Goal: Task Accomplishment & Management: Use online tool/utility

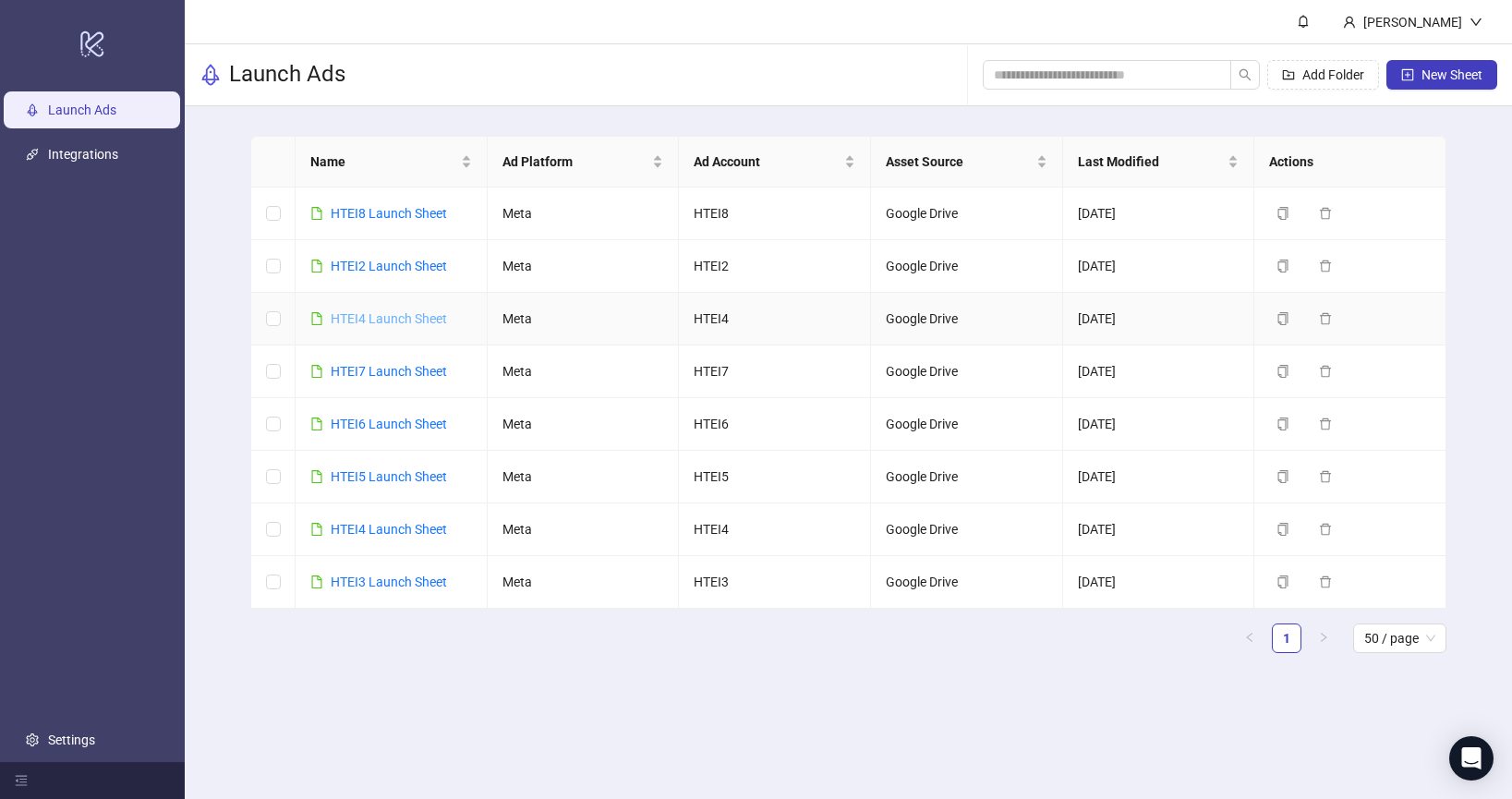
click at [410, 313] on link "HTEI4 Launch Sheet" at bounding box center [388, 318] width 116 height 14
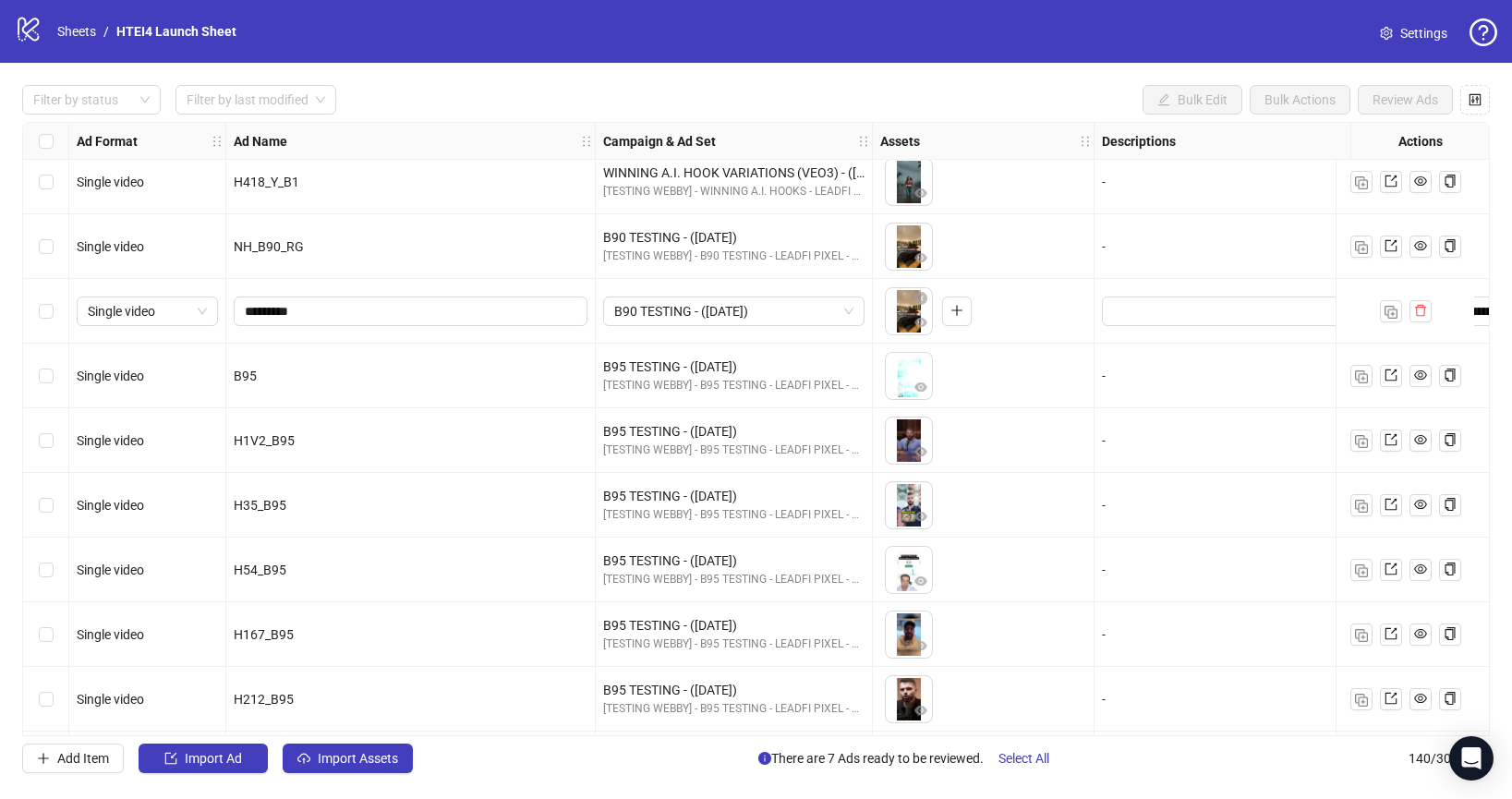
scroll to position [6215, 0]
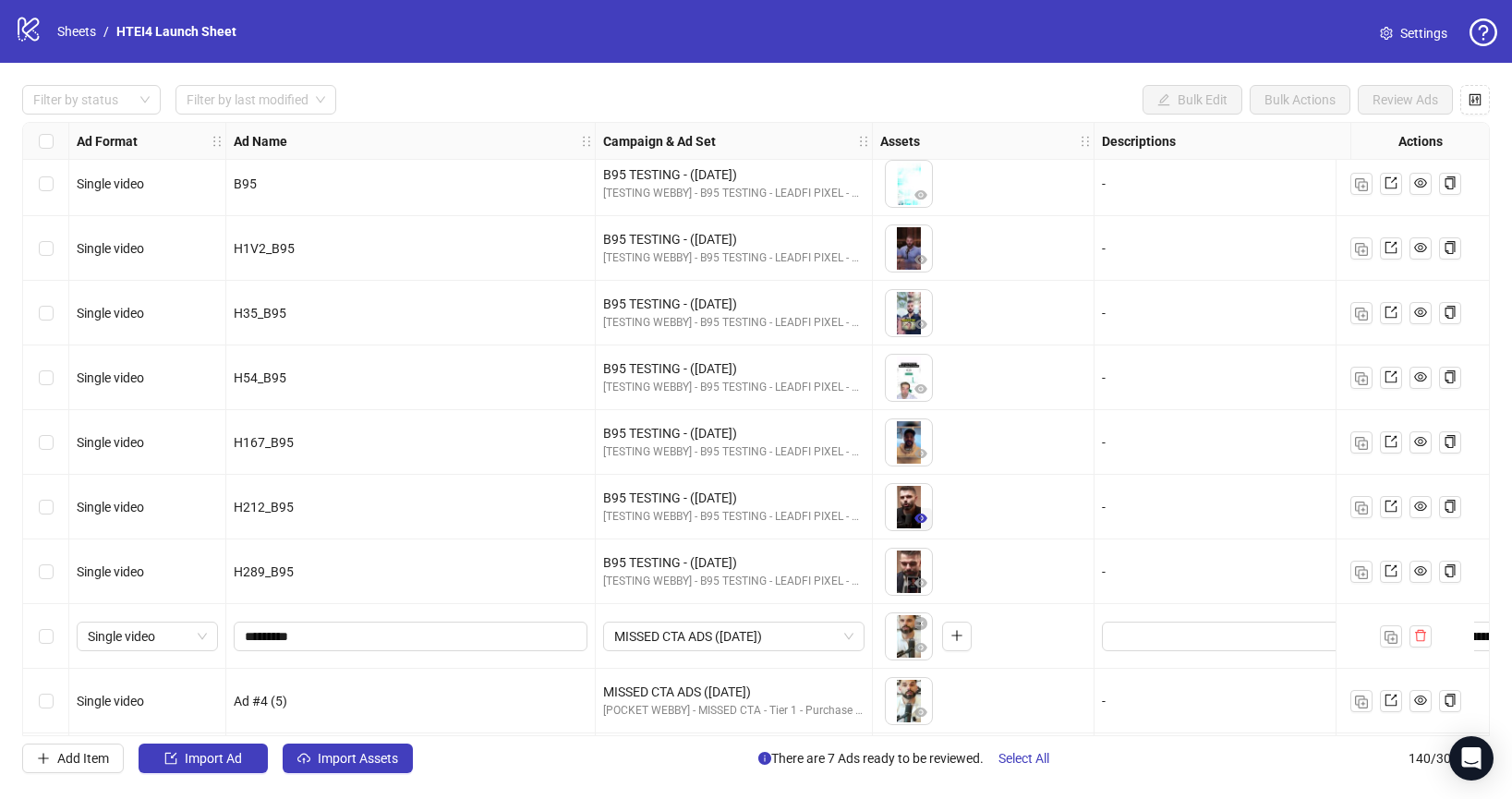
click at [920, 515] on icon "eye" at bounding box center [921, 519] width 13 height 10
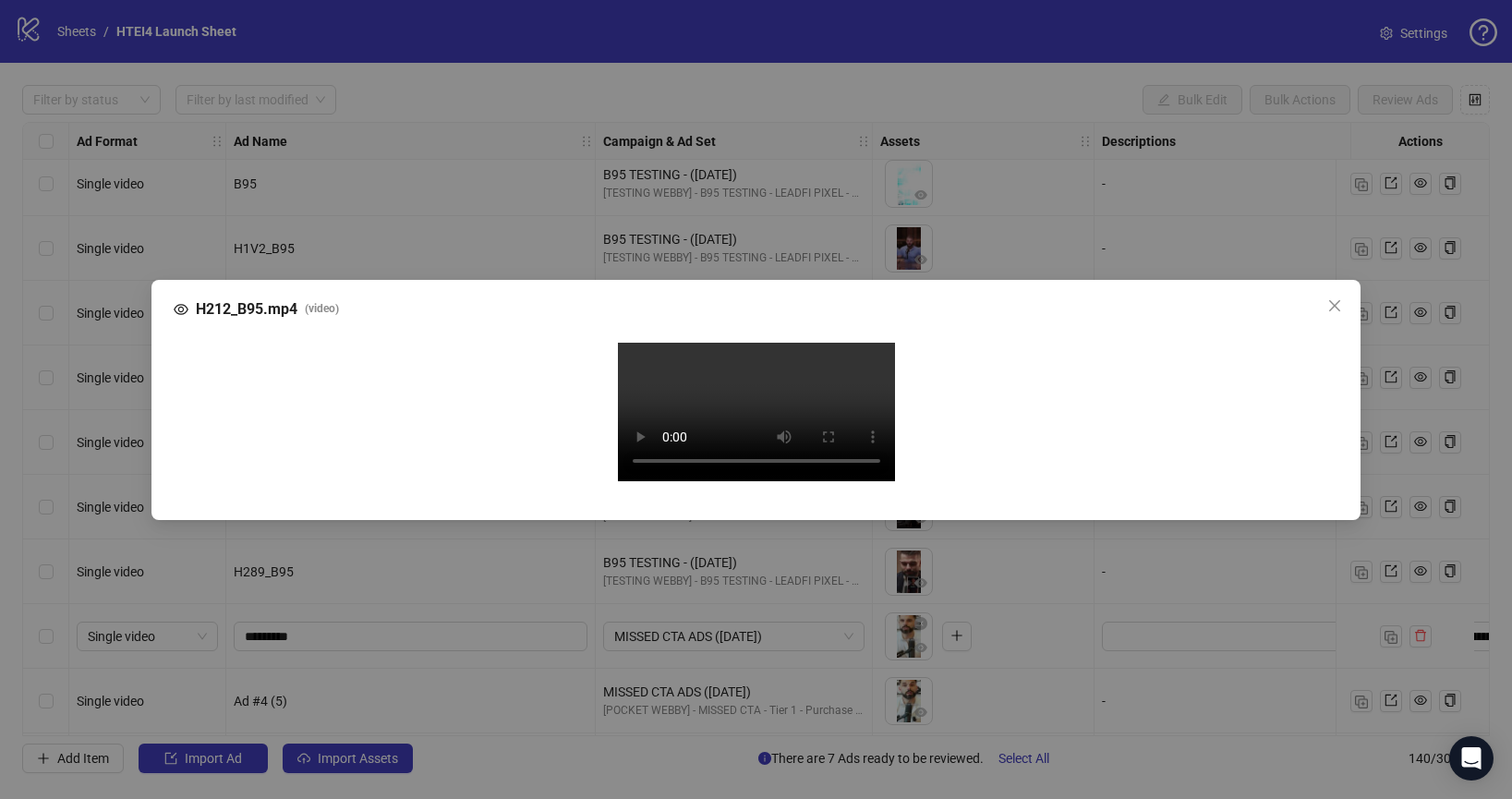
click at [636, 424] on video "Your browser does not support the video tag." at bounding box center [756, 412] width 277 height 138
click at [1331, 291] on button "Close" at bounding box center [1334, 305] width 30 height 30
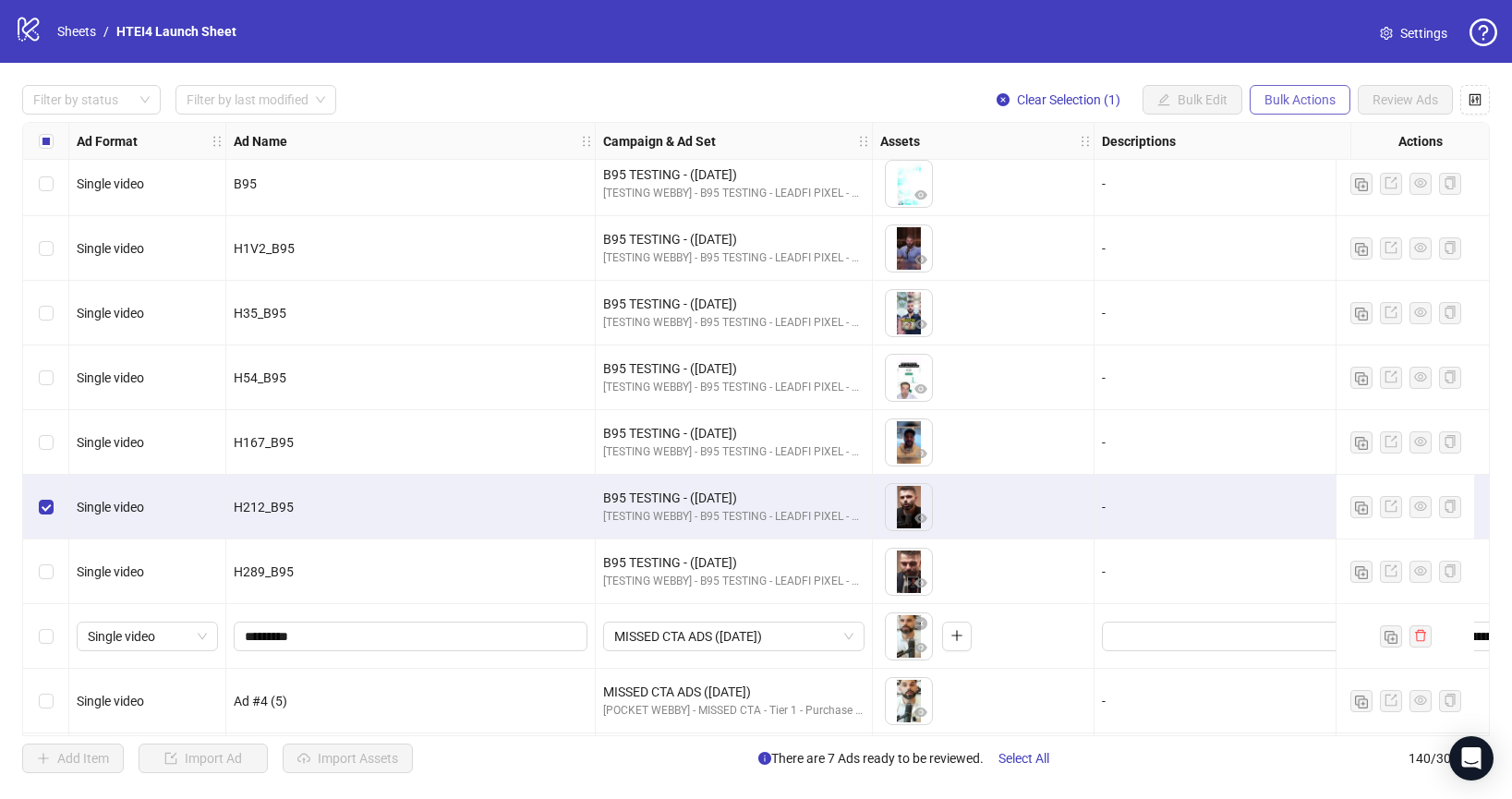
click at [1313, 101] on span "Bulk Actions" at bounding box center [1300, 100] width 71 height 14
click at [1283, 200] on span "Duplicate with assets" at bounding box center [1326, 196] width 127 height 20
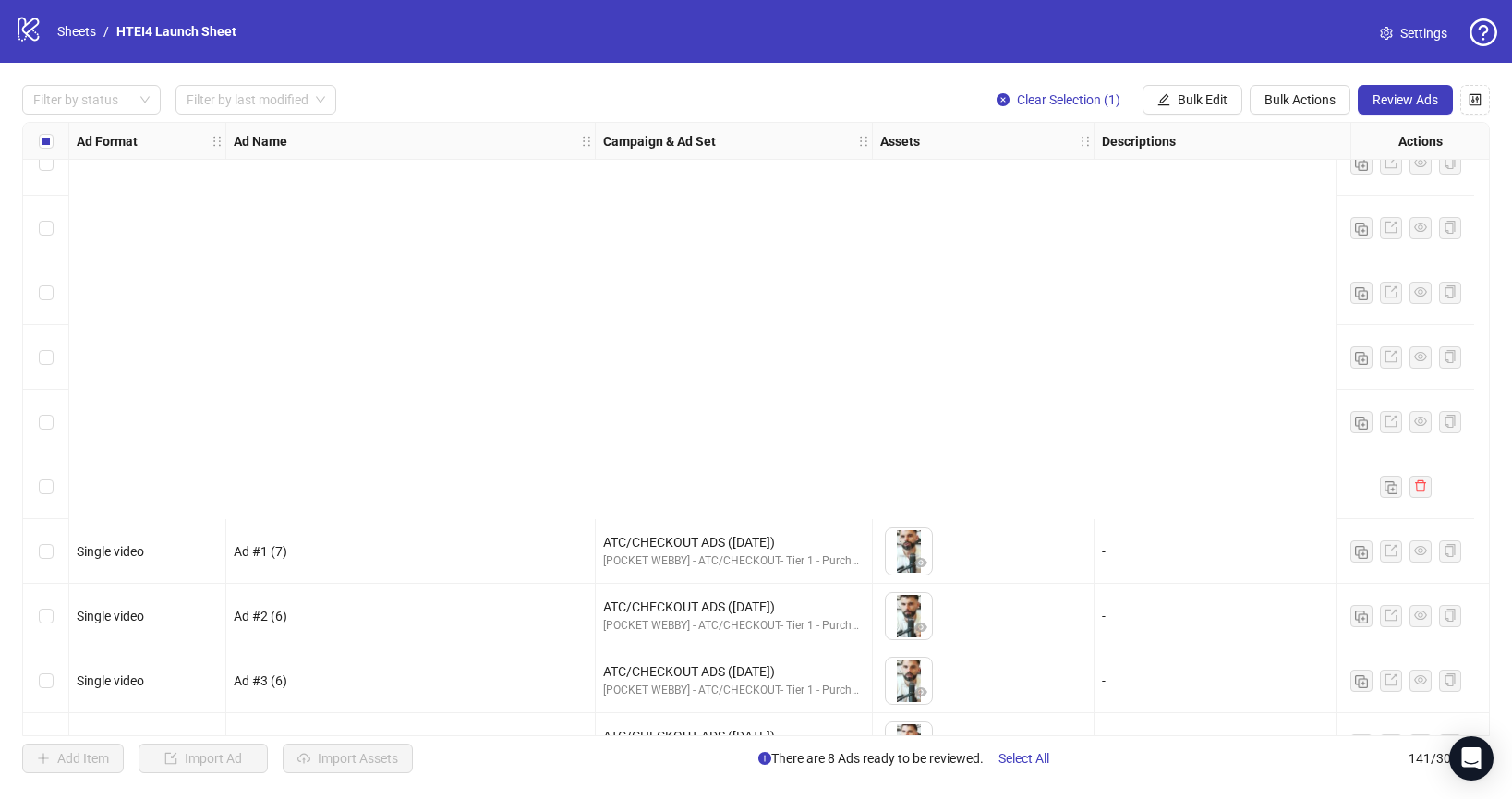
scroll to position [8548, 0]
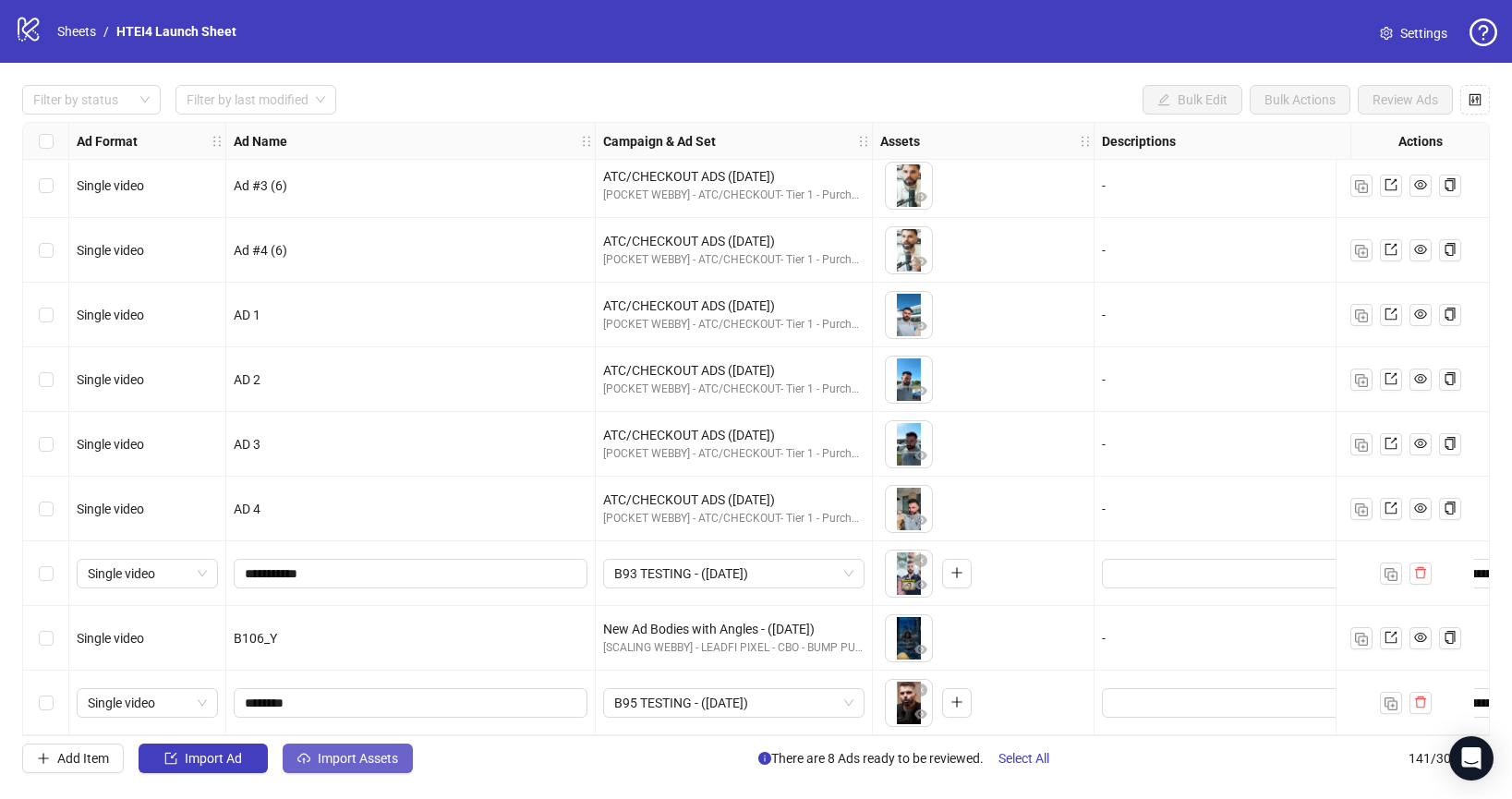
click at [343, 755] on span "Import Assets" at bounding box center [357, 757] width 80 height 14
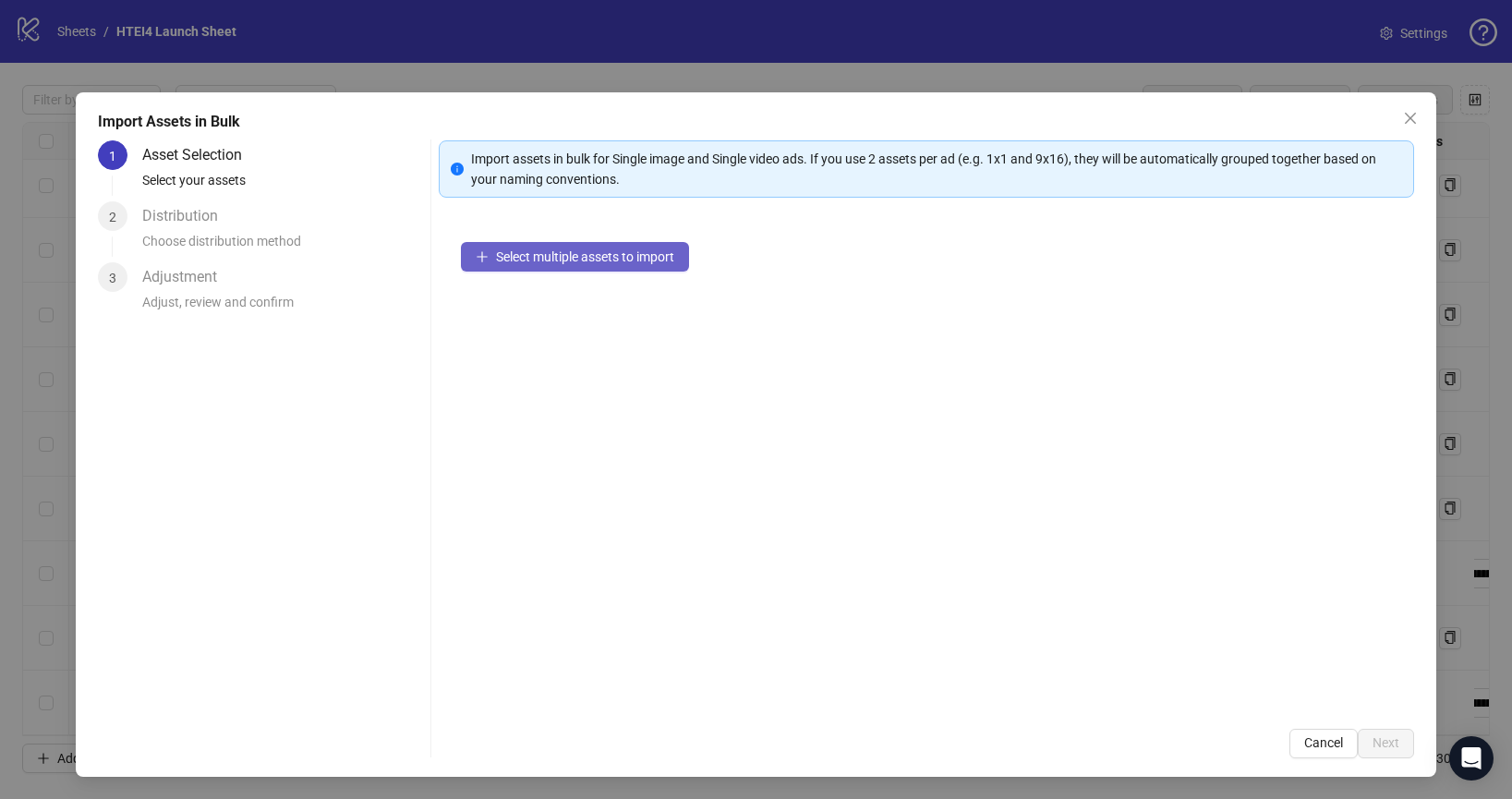
click at [587, 242] on button "Select multiple assets to import" at bounding box center [575, 256] width 228 height 30
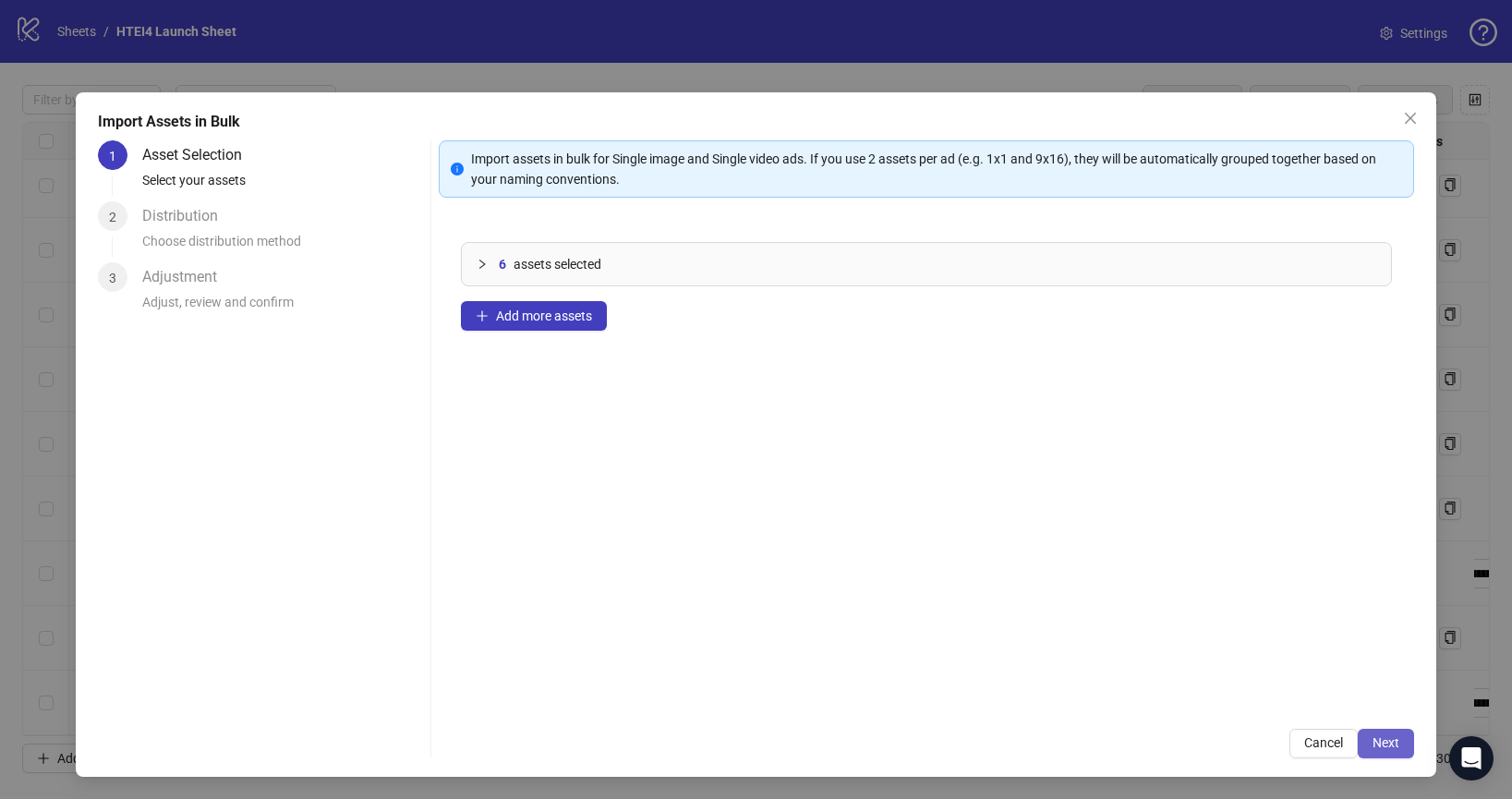
click at [1404, 747] on button "Next" at bounding box center [1385, 743] width 56 height 30
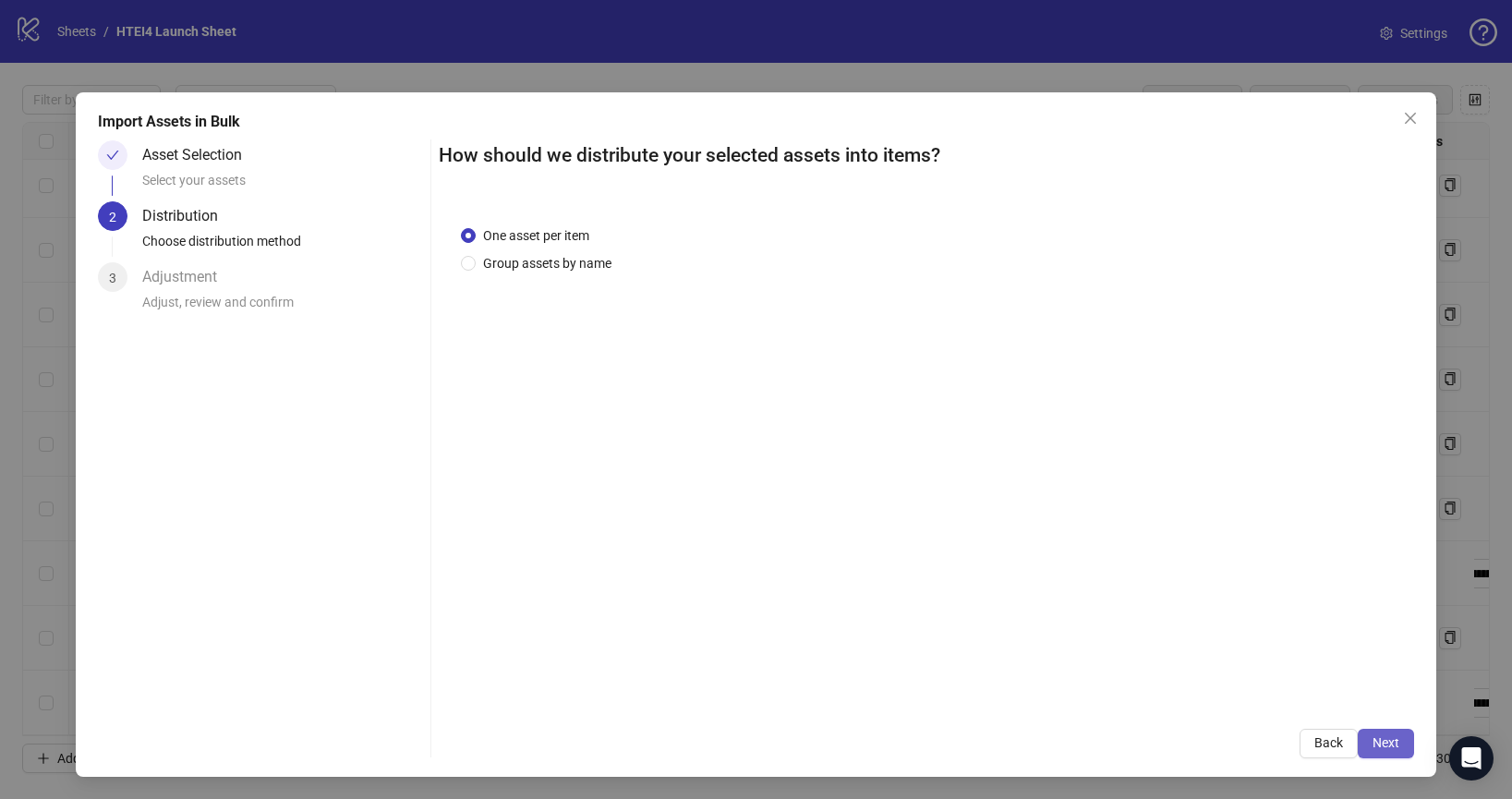
click at [1401, 746] on button "Next" at bounding box center [1385, 743] width 56 height 30
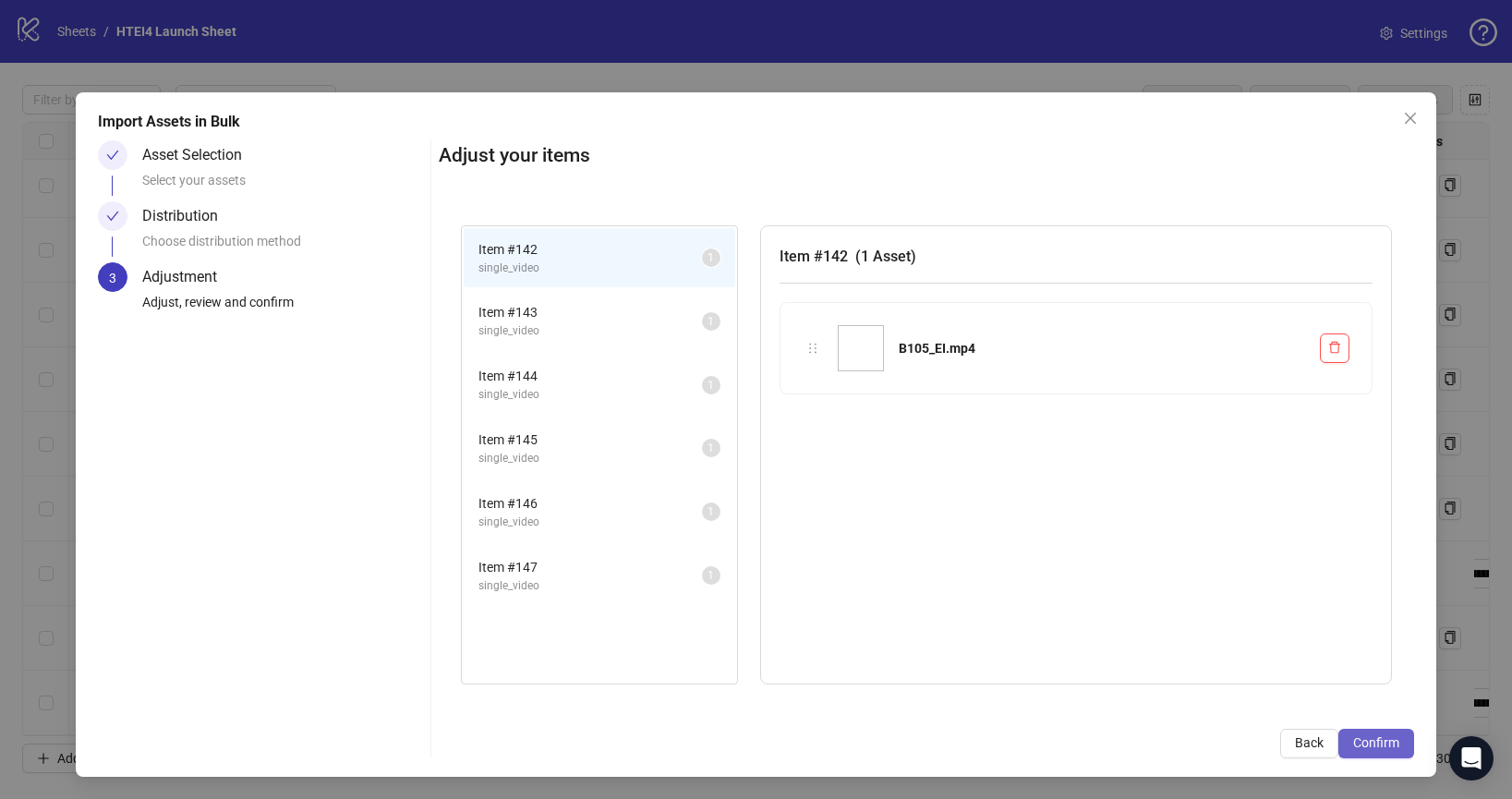
click at [1401, 746] on button "Confirm" at bounding box center [1376, 743] width 75 height 30
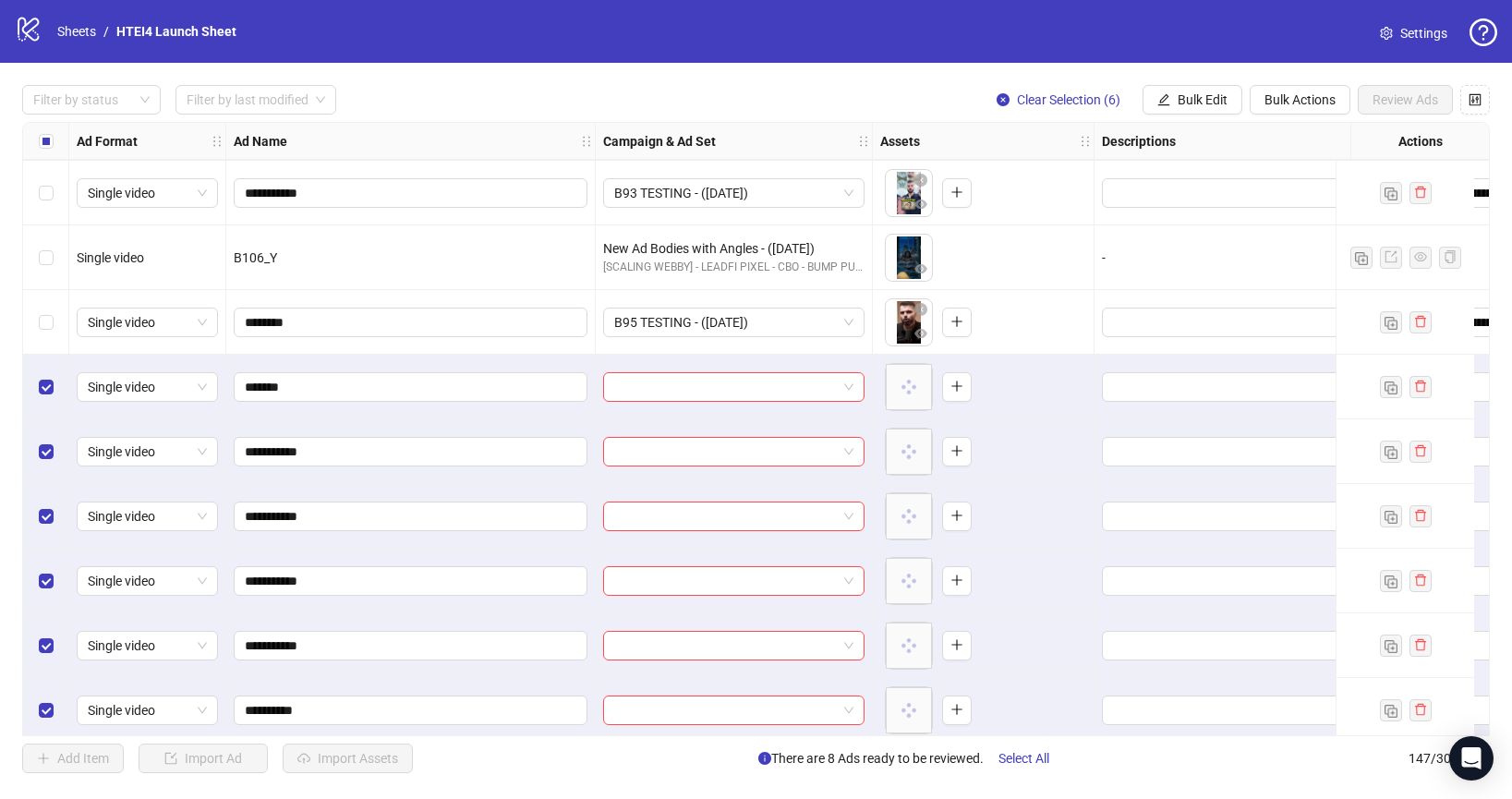
scroll to position [8937, 0]
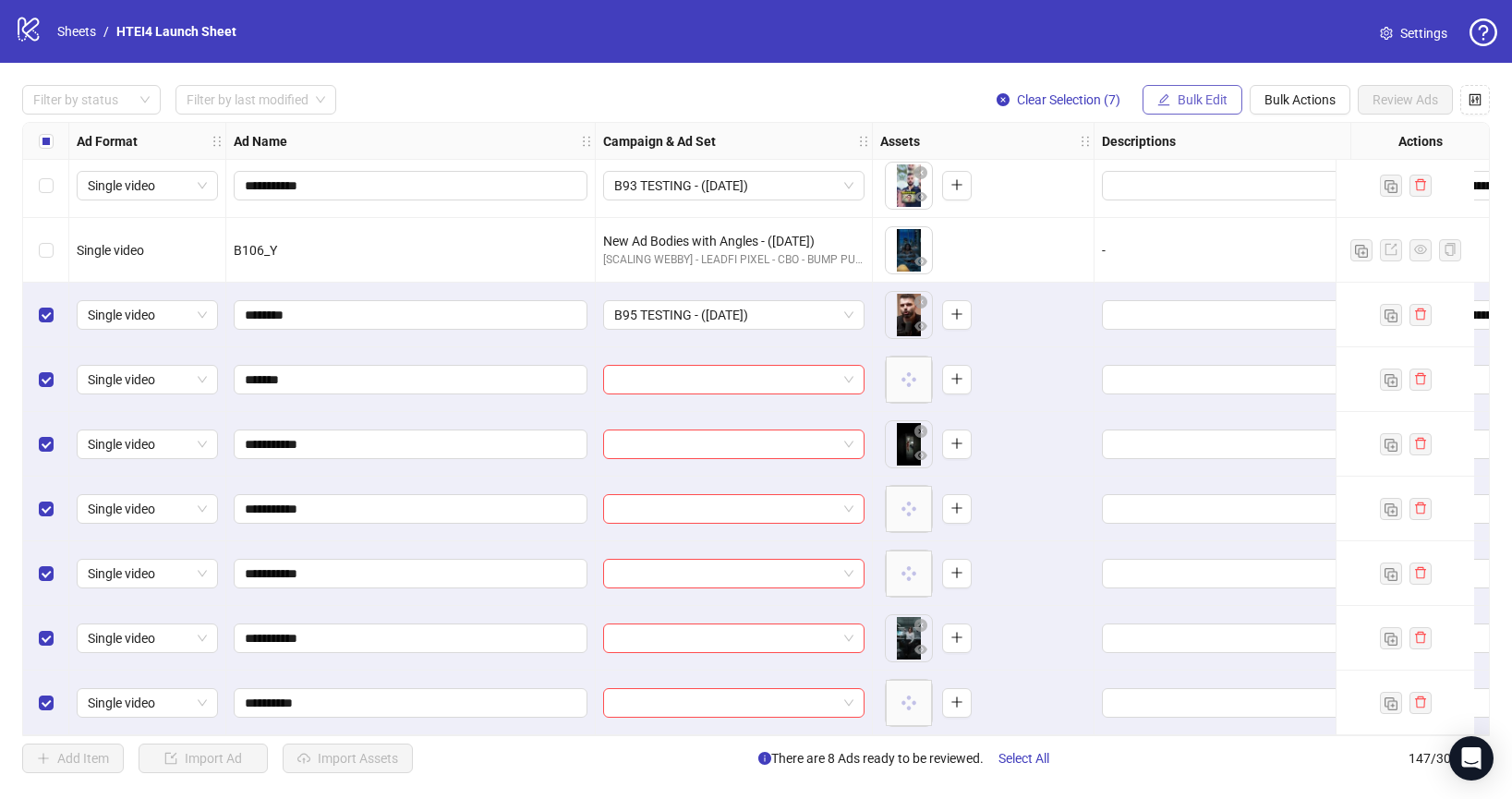
click at [1184, 93] on span "Bulk Edit" at bounding box center [1203, 100] width 50 height 14
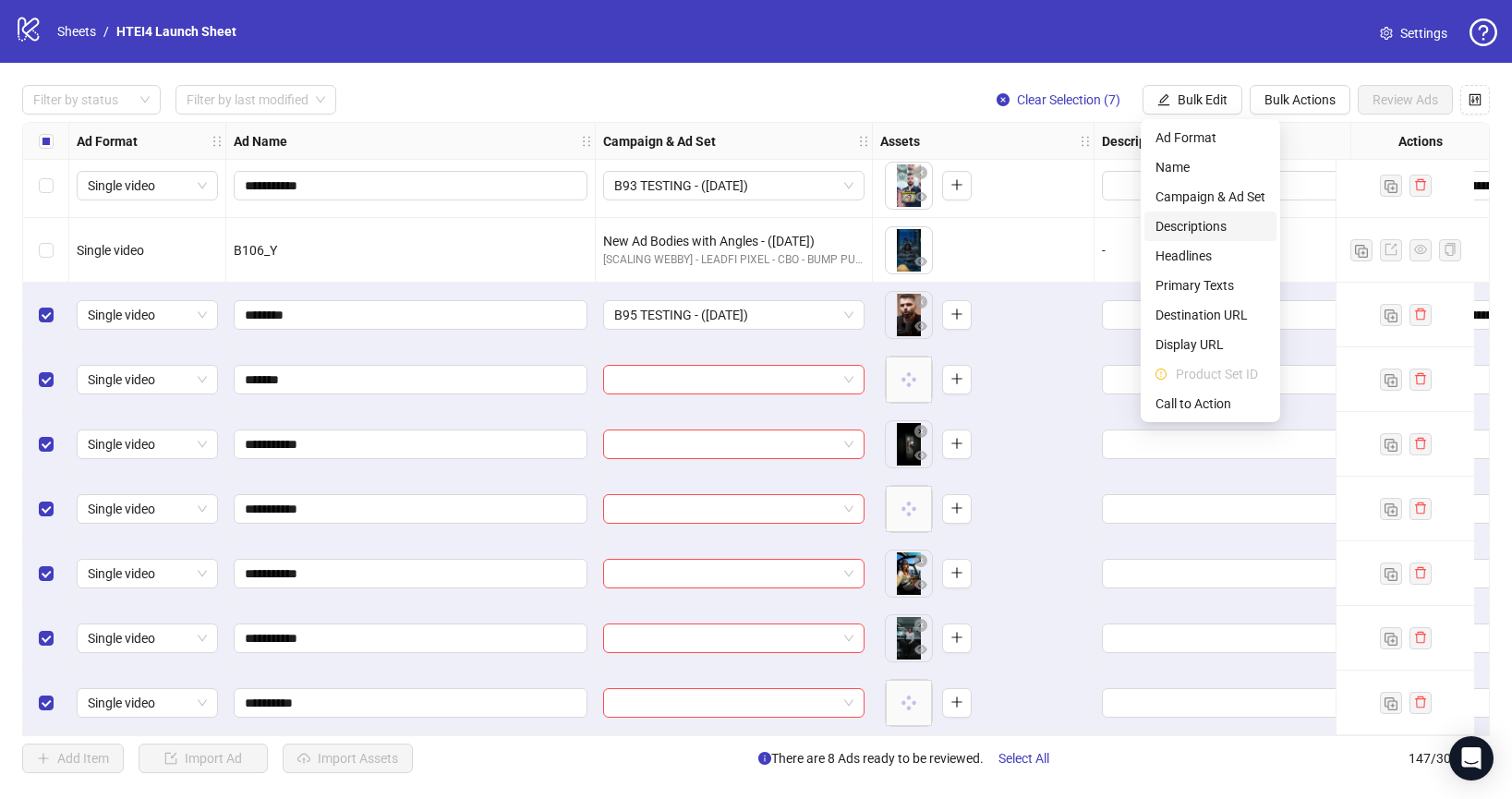
click at [1196, 222] on span "Descriptions" at bounding box center [1211, 226] width 110 height 20
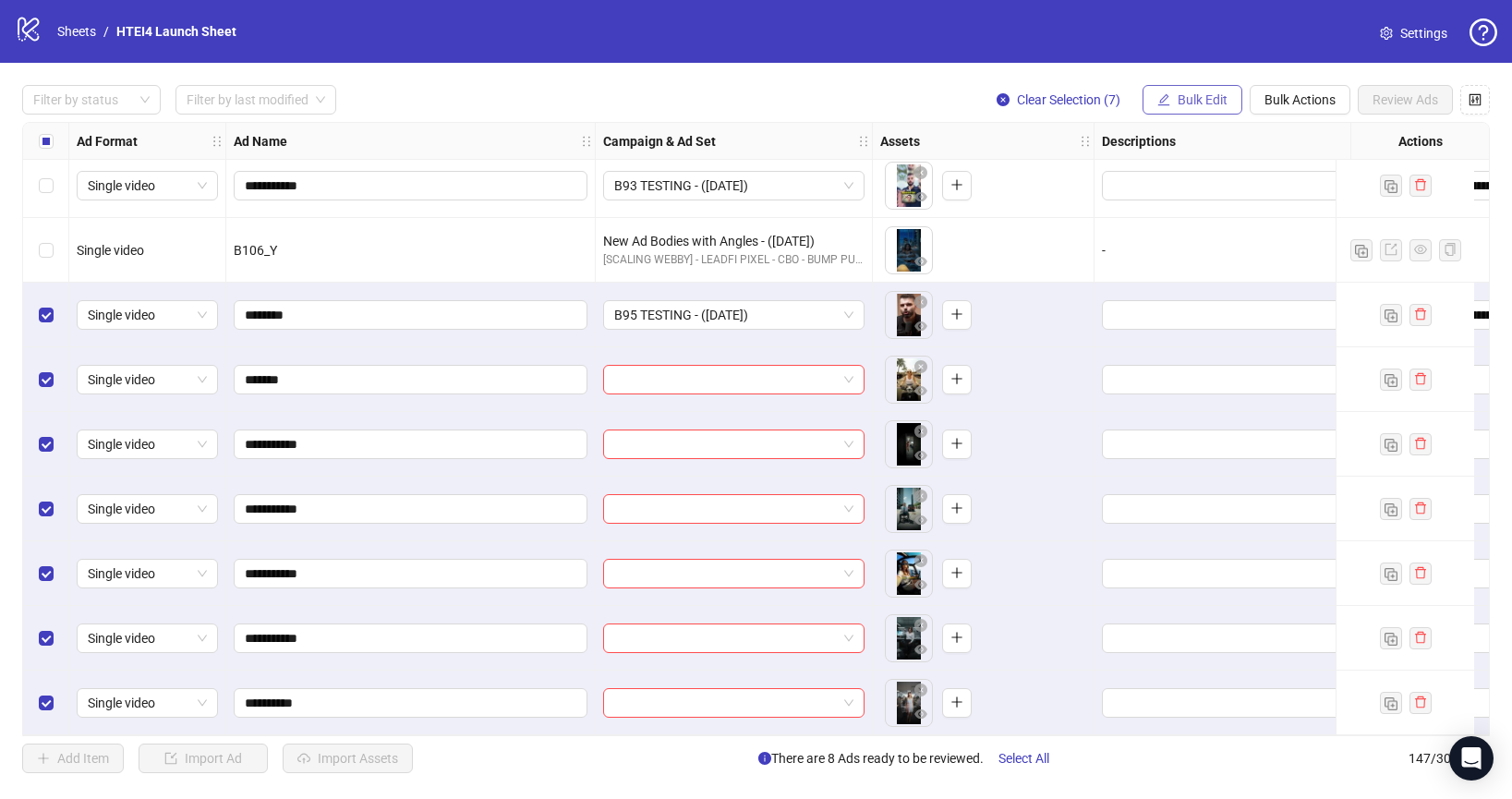
click at [1173, 98] on button "Bulk Edit" at bounding box center [1192, 100] width 100 height 30
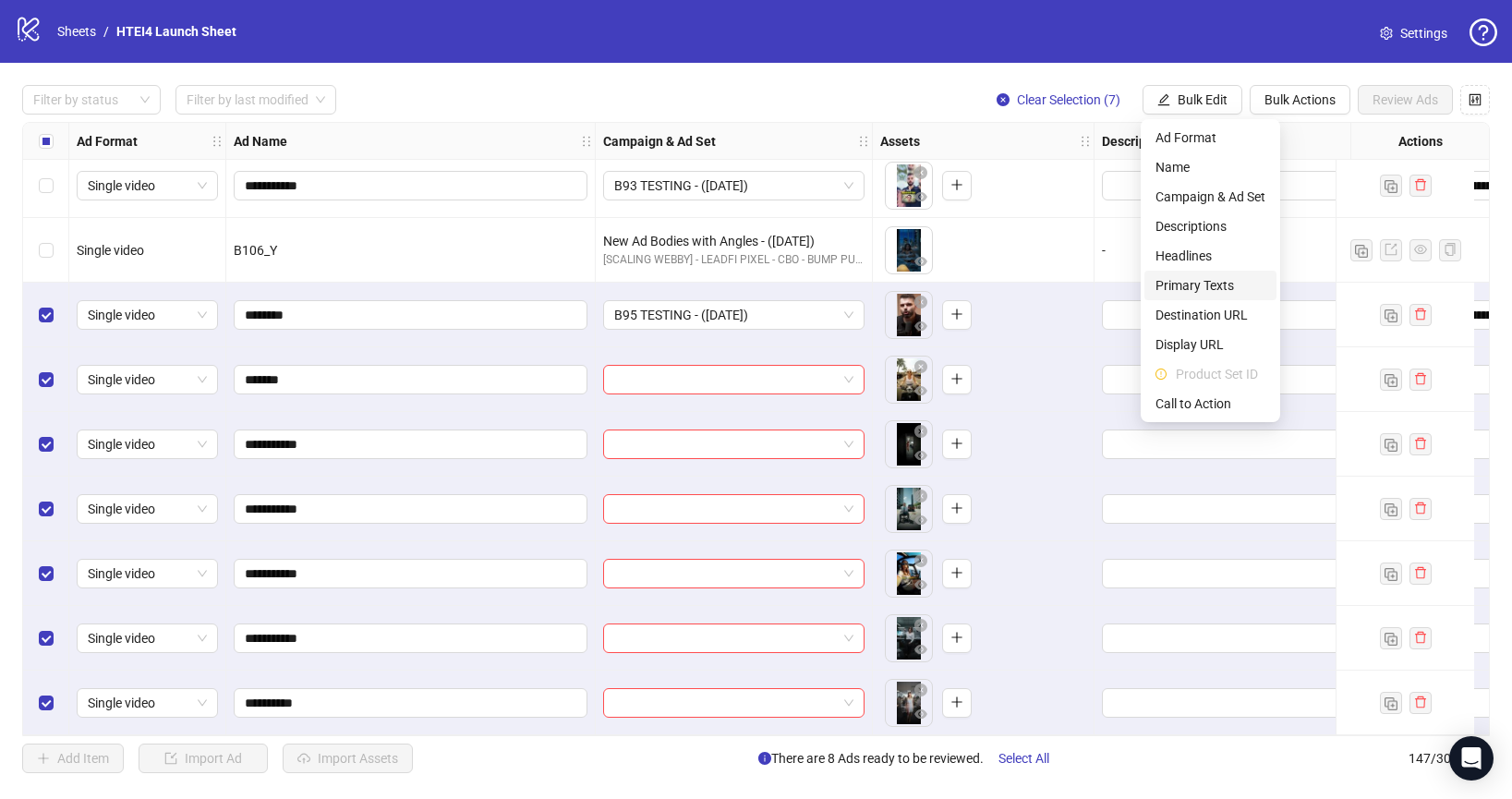
click at [1223, 288] on span "Primary Texts" at bounding box center [1211, 285] width 110 height 20
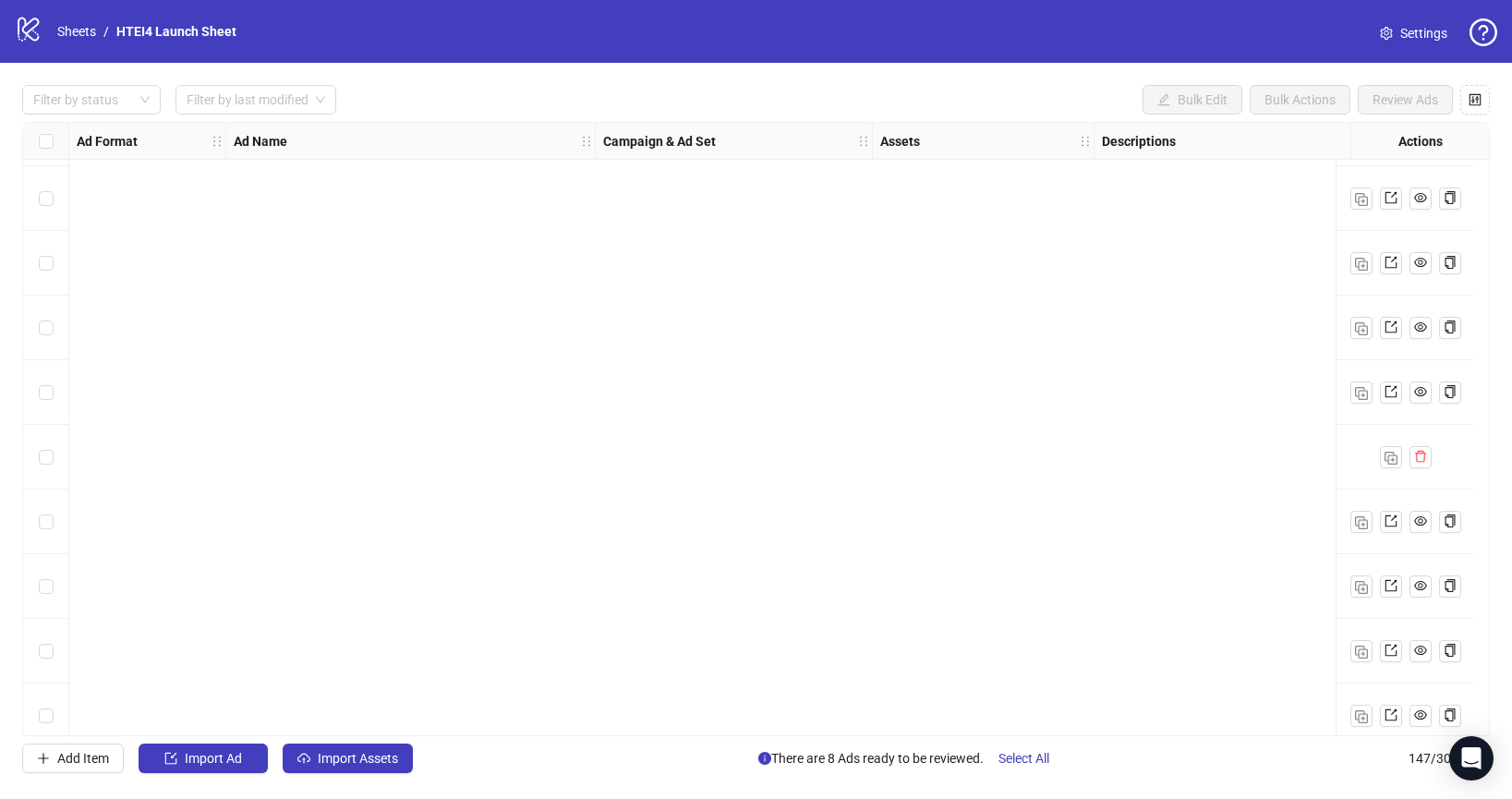
scroll to position [8937, 0]
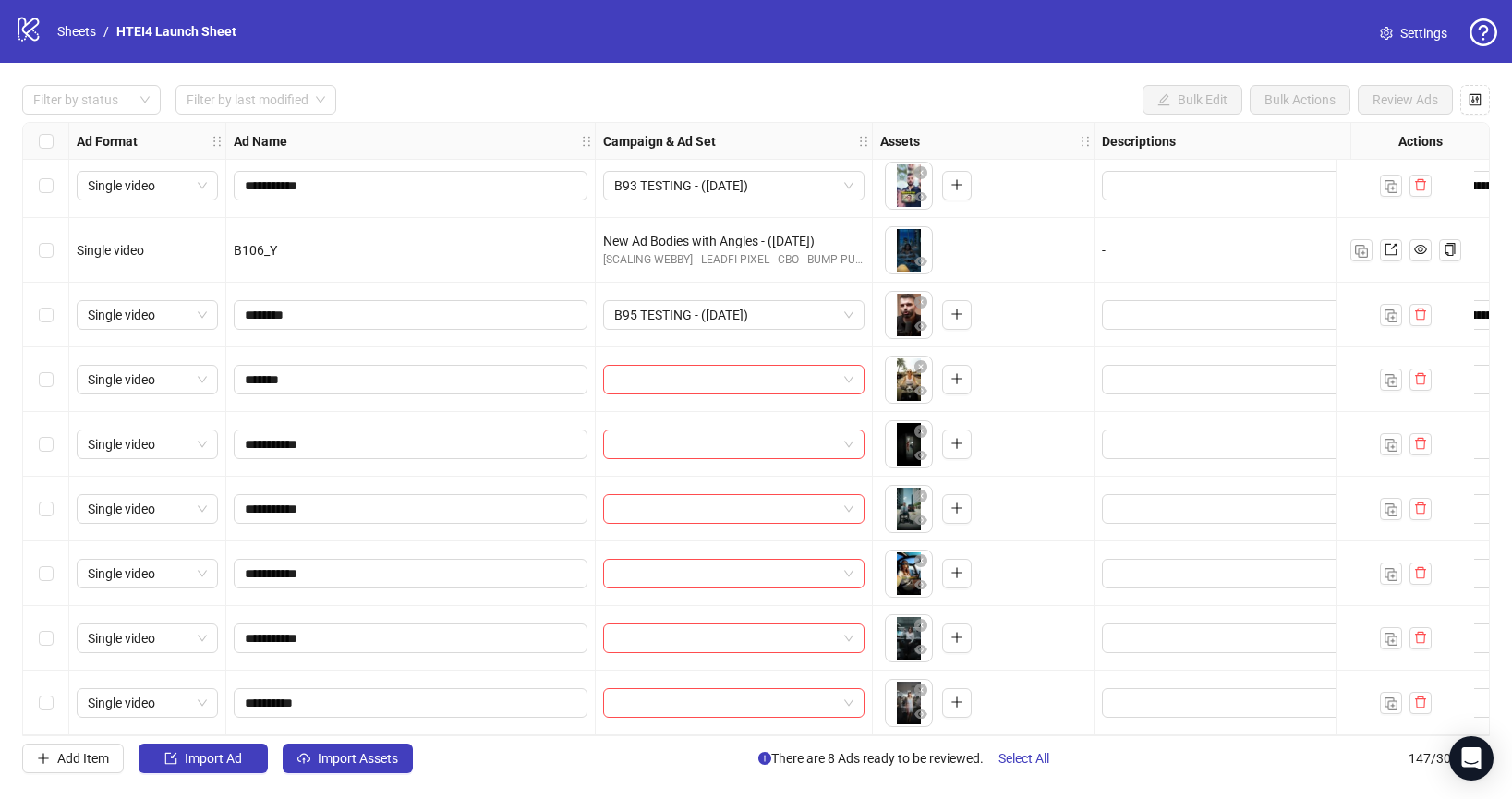
click at [54, 305] on div "Select row 141" at bounding box center [46, 315] width 46 height 65
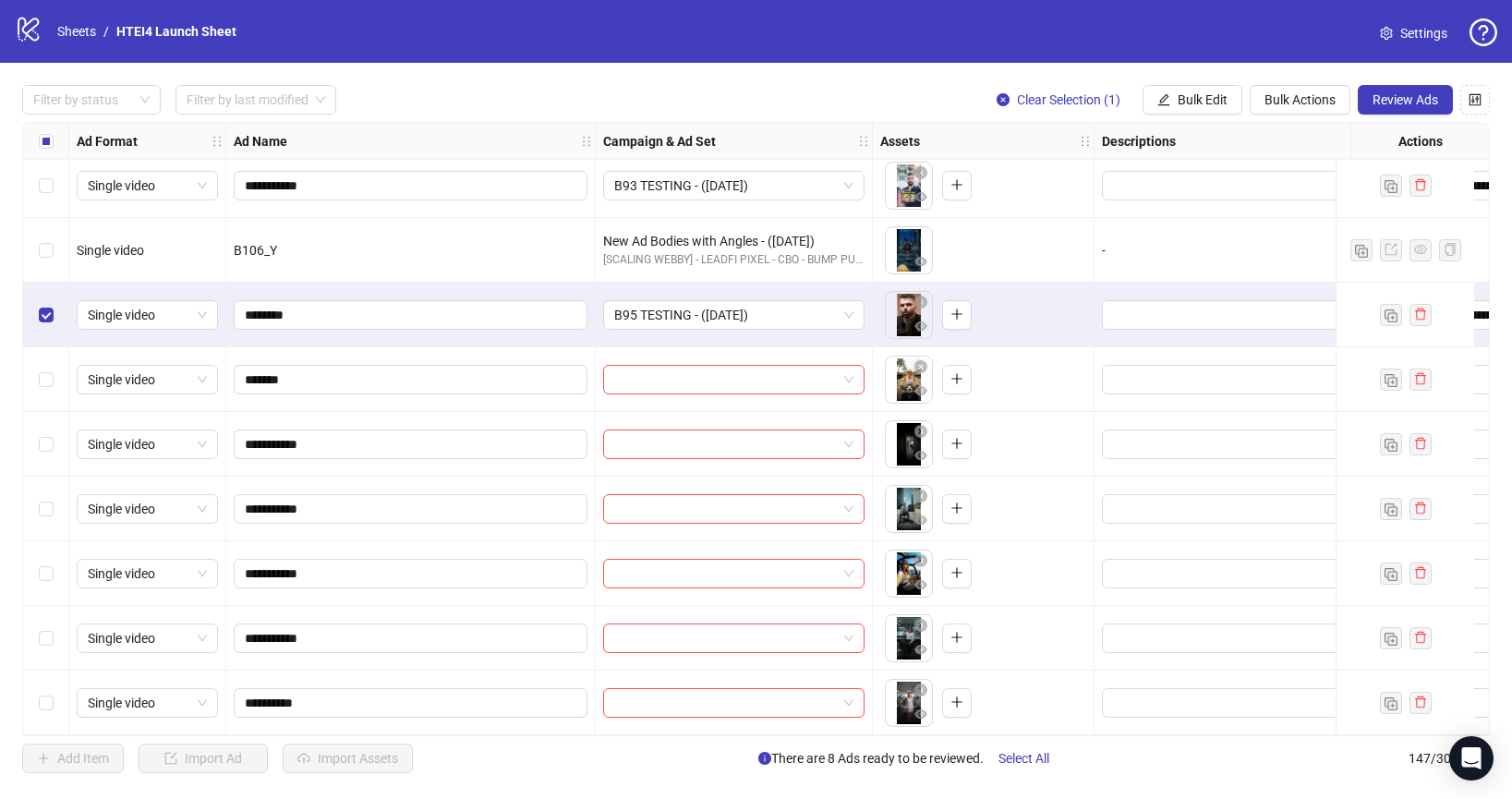
click at [52, 358] on div "Select row 142" at bounding box center [46, 379] width 46 height 65
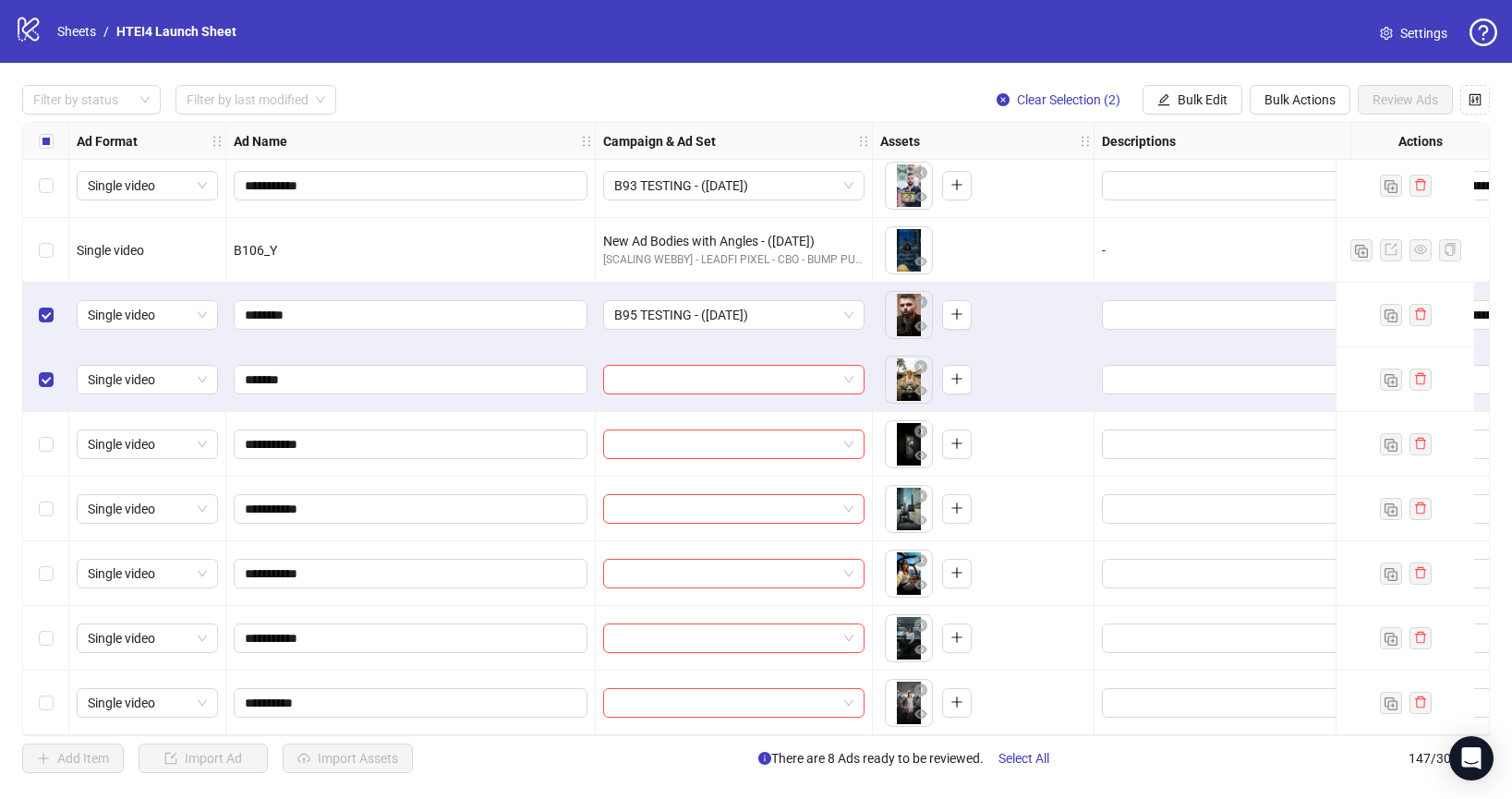
click at [57, 442] on div "Select row 143" at bounding box center [46, 443] width 46 height 65
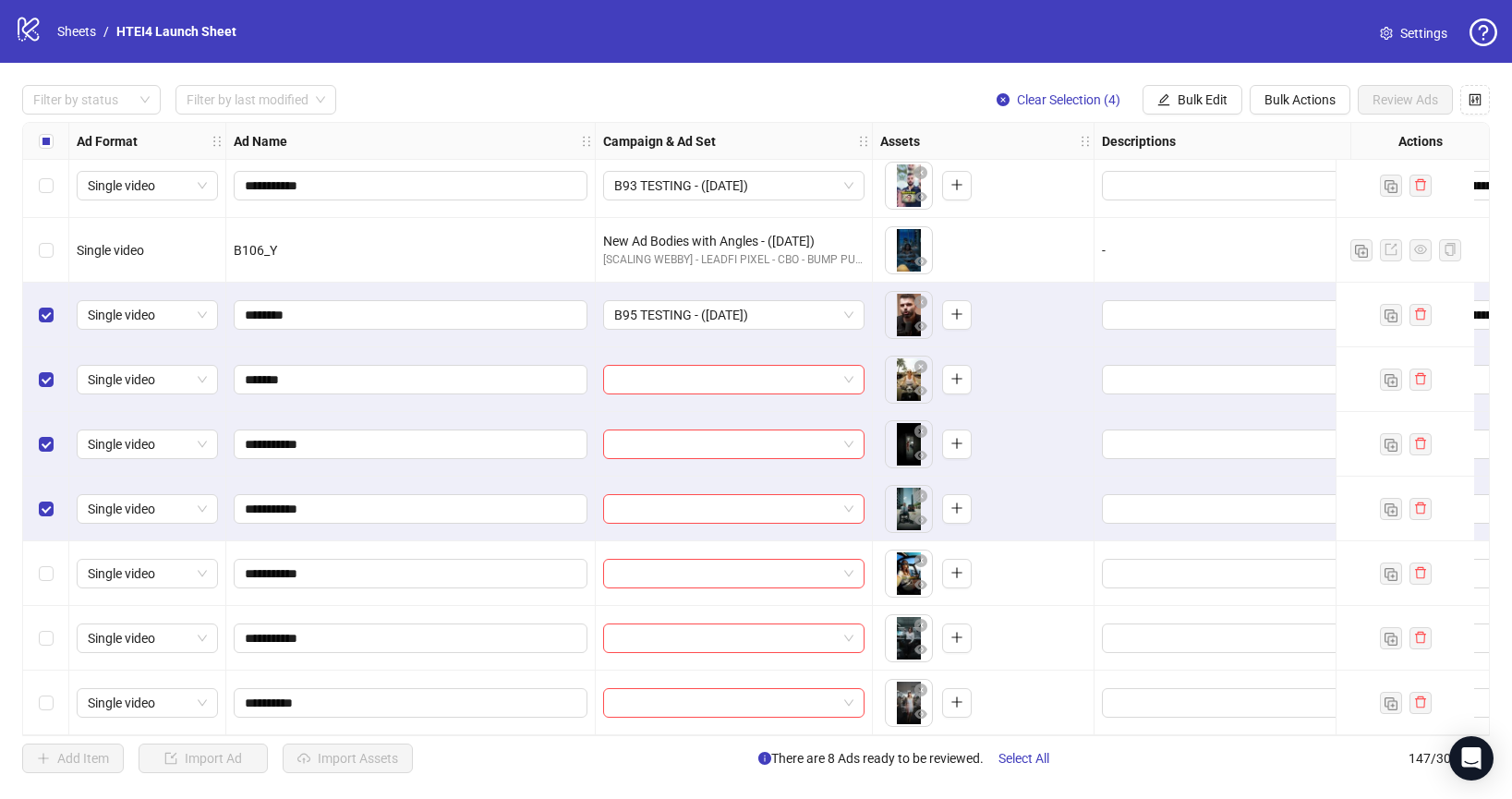
click at [47, 549] on div "Select row 145" at bounding box center [46, 573] width 46 height 65
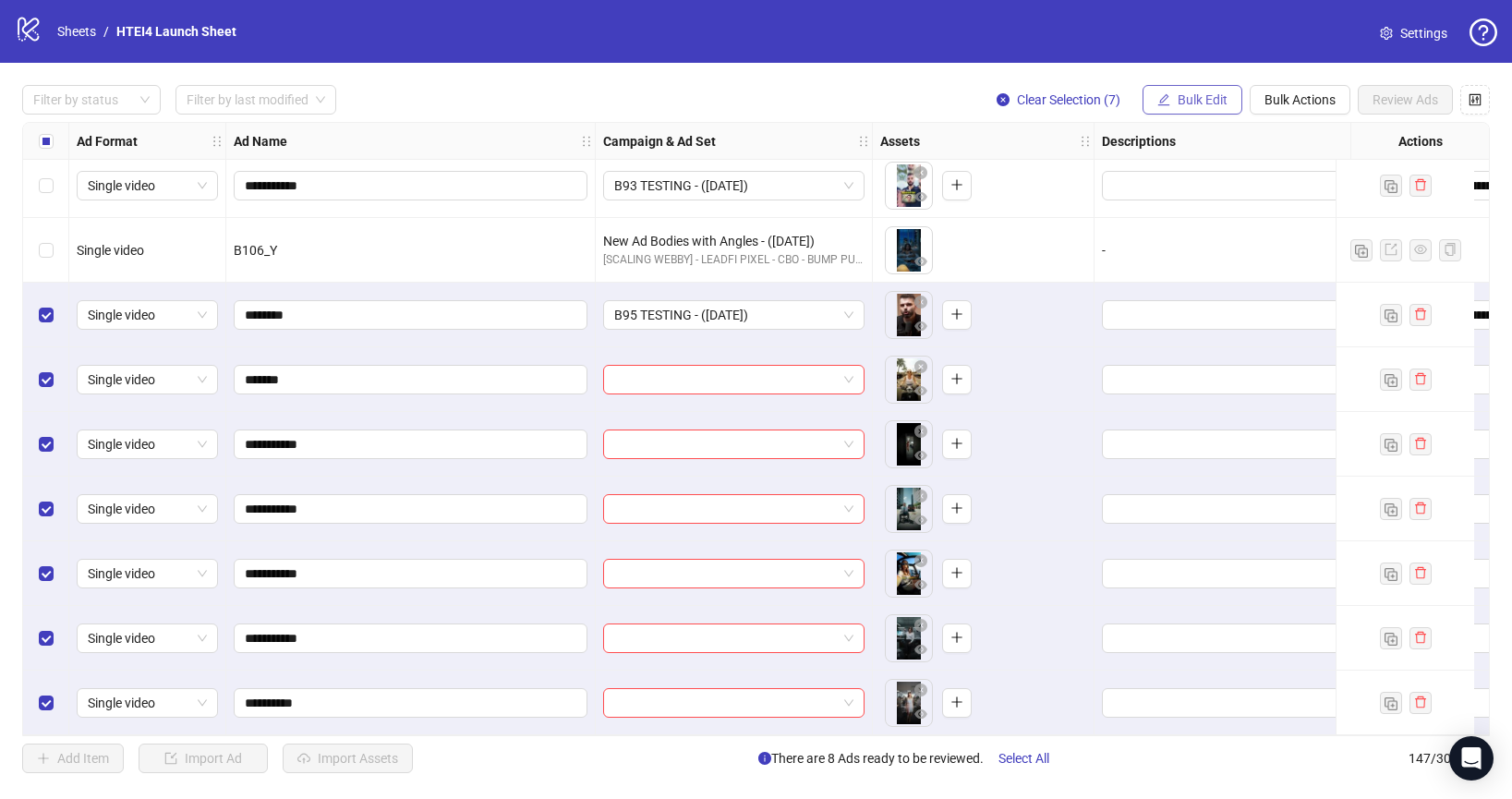
click at [1215, 98] on span "Bulk Edit" at bounding box center [1203, 100] width 50 height 14
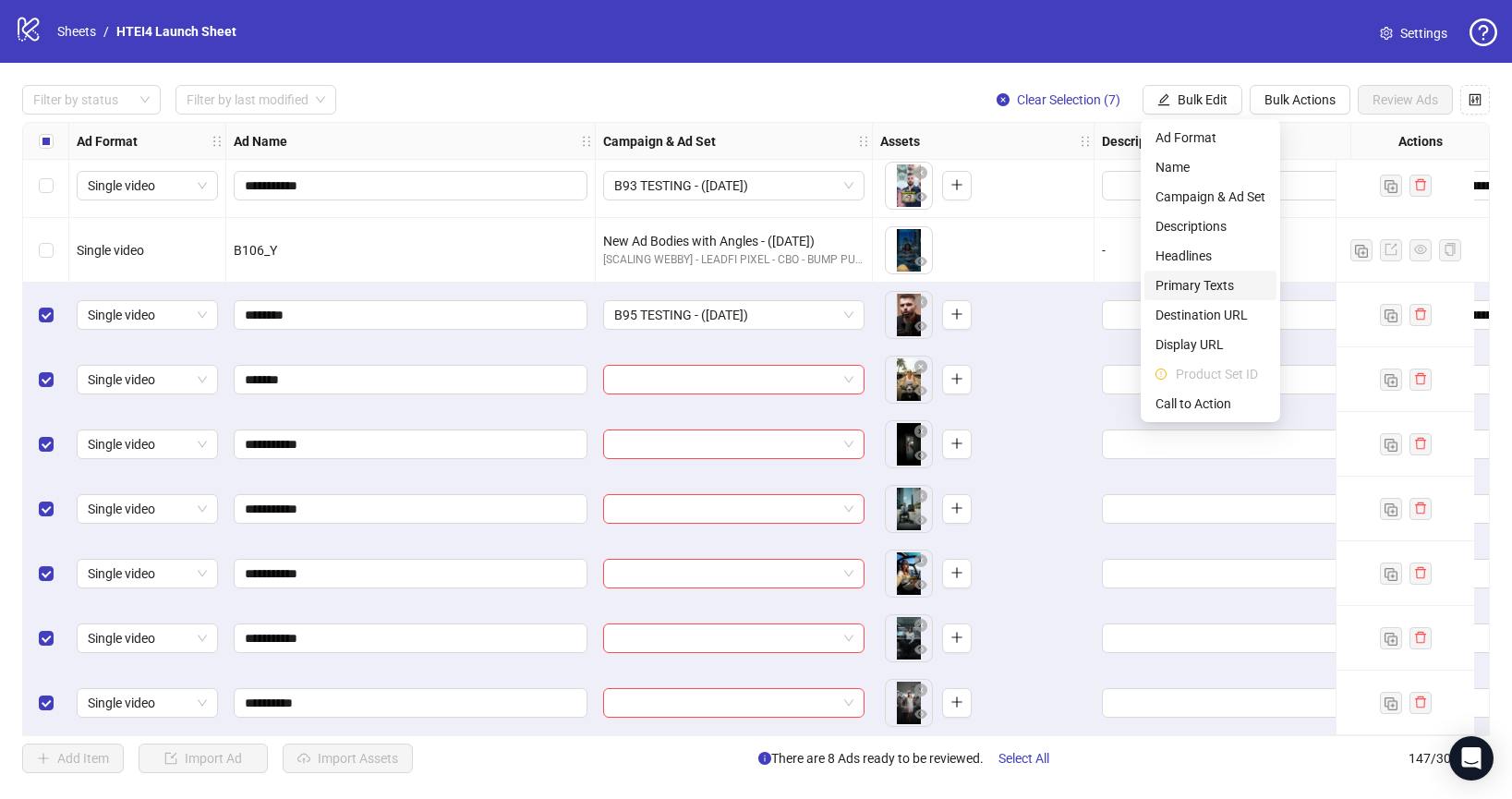
click at [1229, 273] on li "Primary Texts" at bounding box center [1211, 285] width 132 height 30
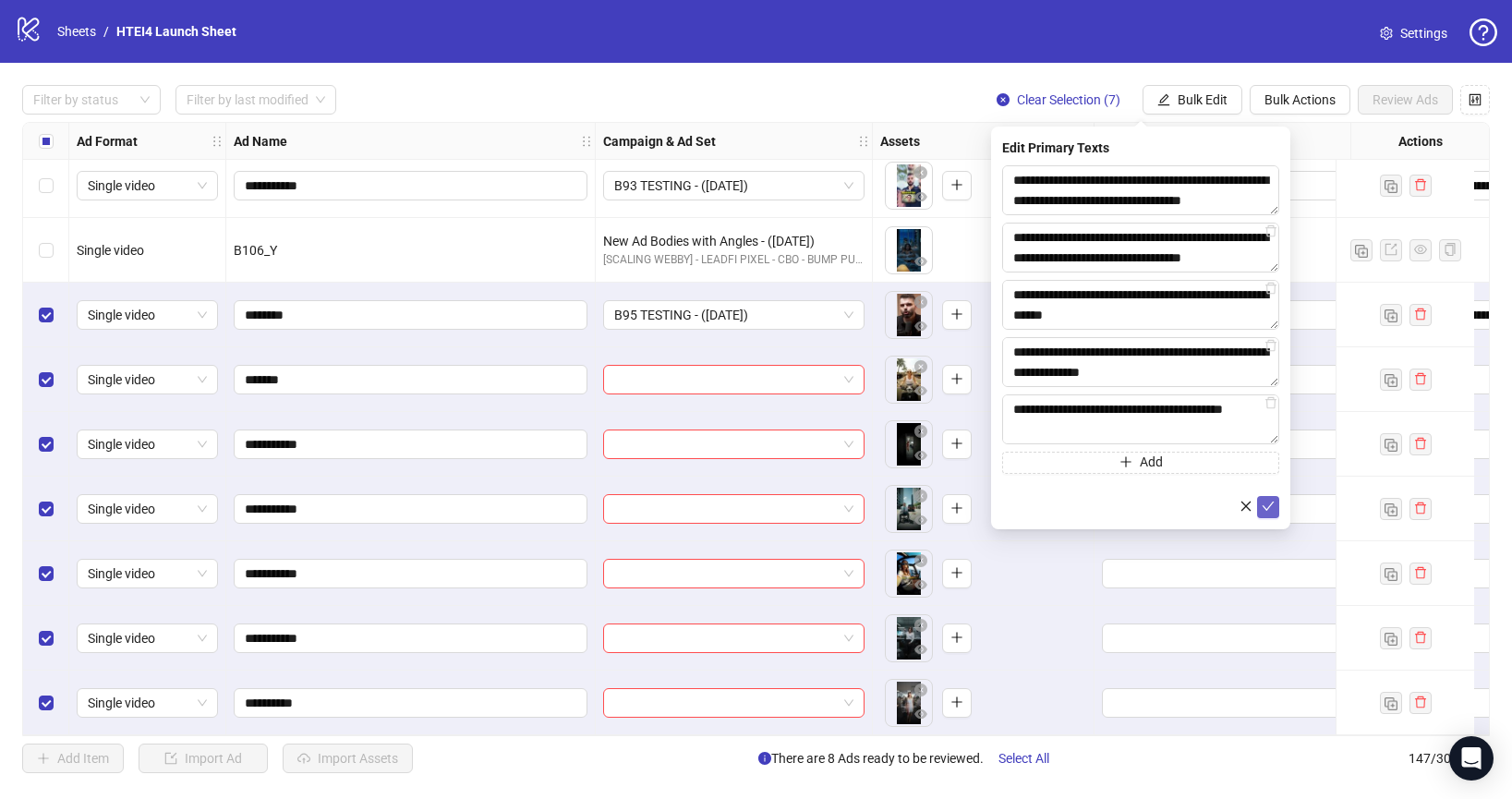
click at [1263, 504] on icon "check" at bounding box center [1268, 505] width 13 height 13
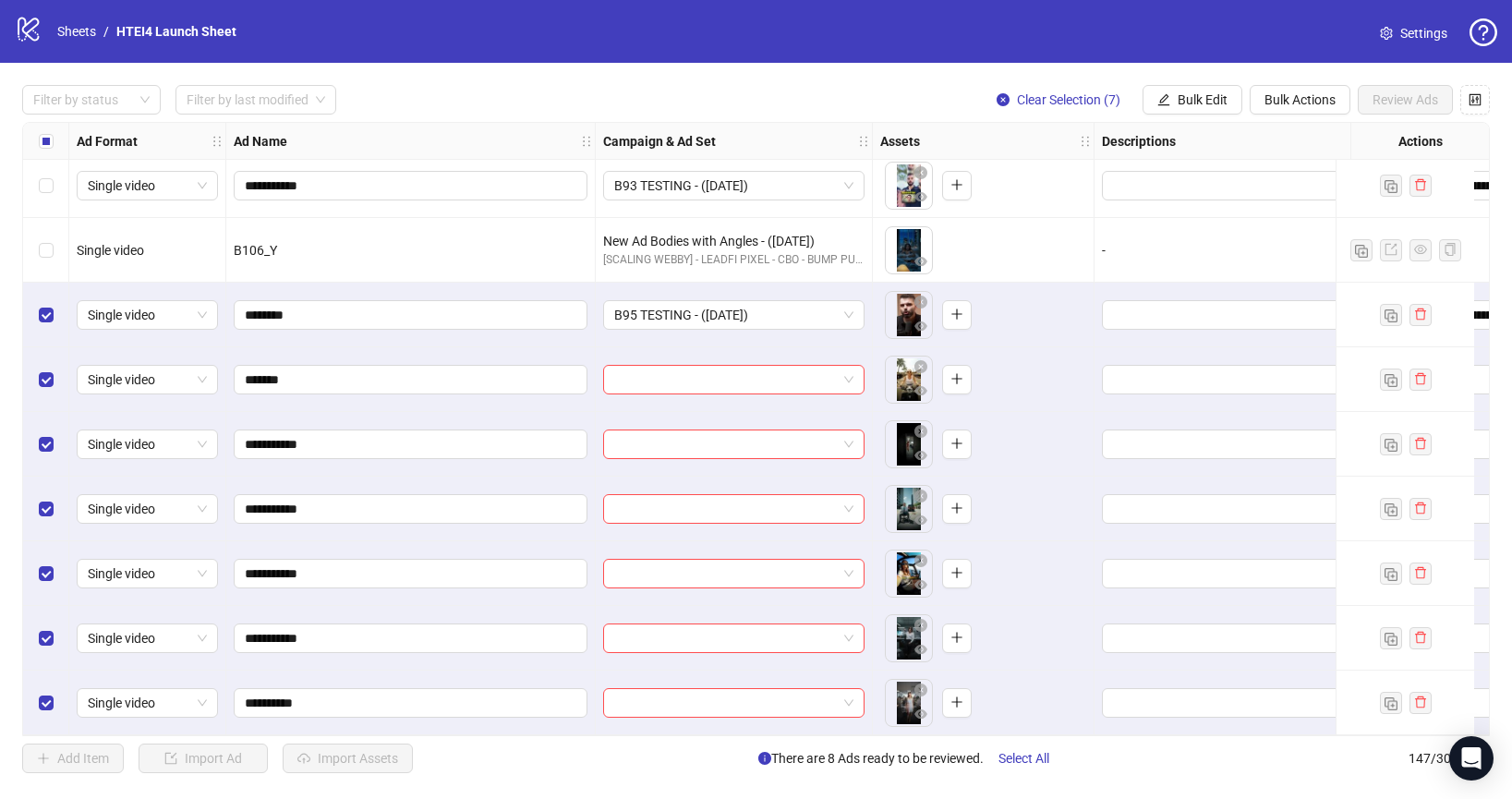
click at [1183, 80] on div "**********" at bounding box center [756, 429] width 1512 height 732
click at [1183, 92] on button "Bulk Edit" at bounding box center [1192, 100] width 100 height 30
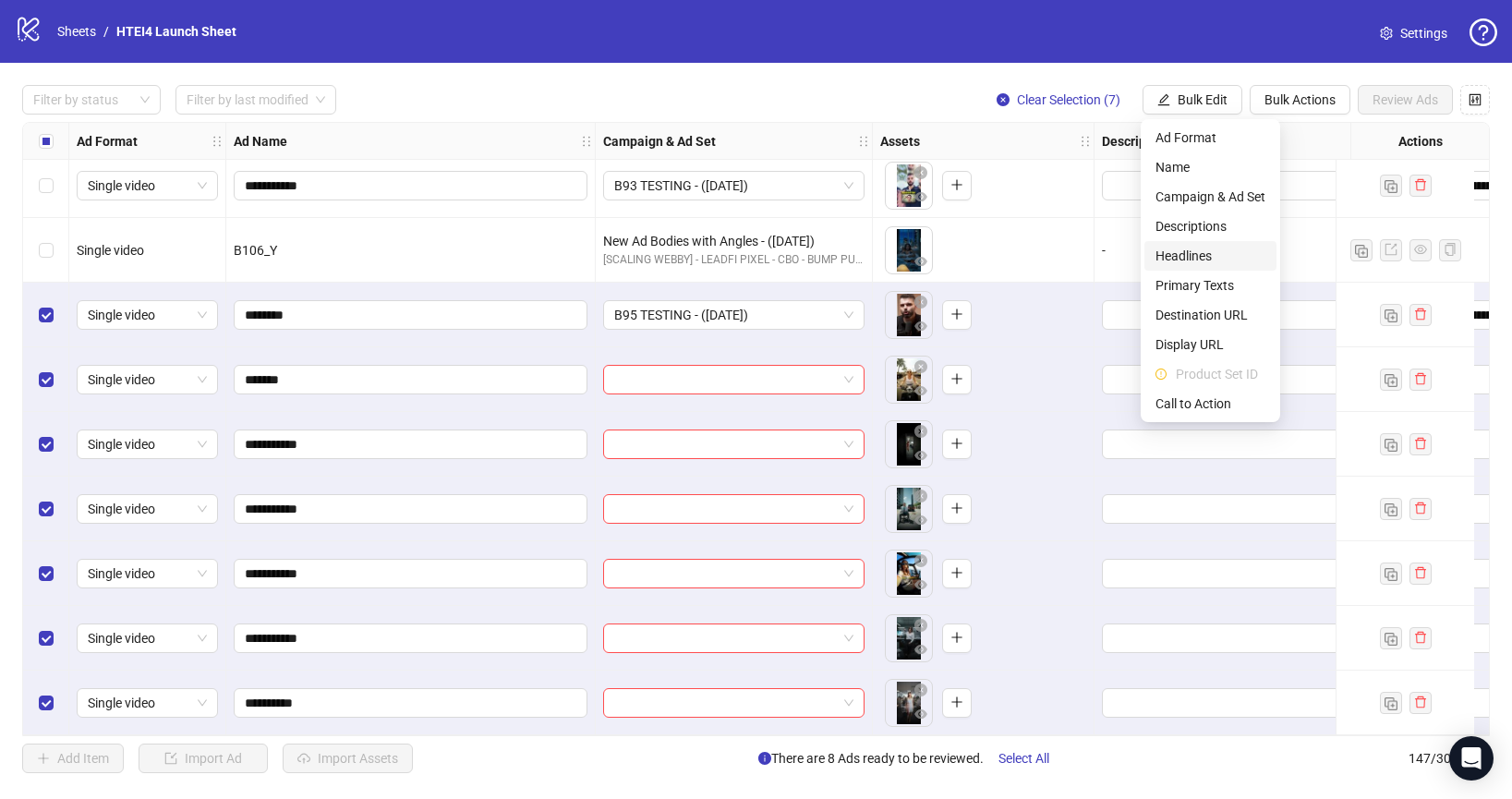
click at [1211, 252] on span "Headlines" at bounding box center [1211, 255] width 110 height 20
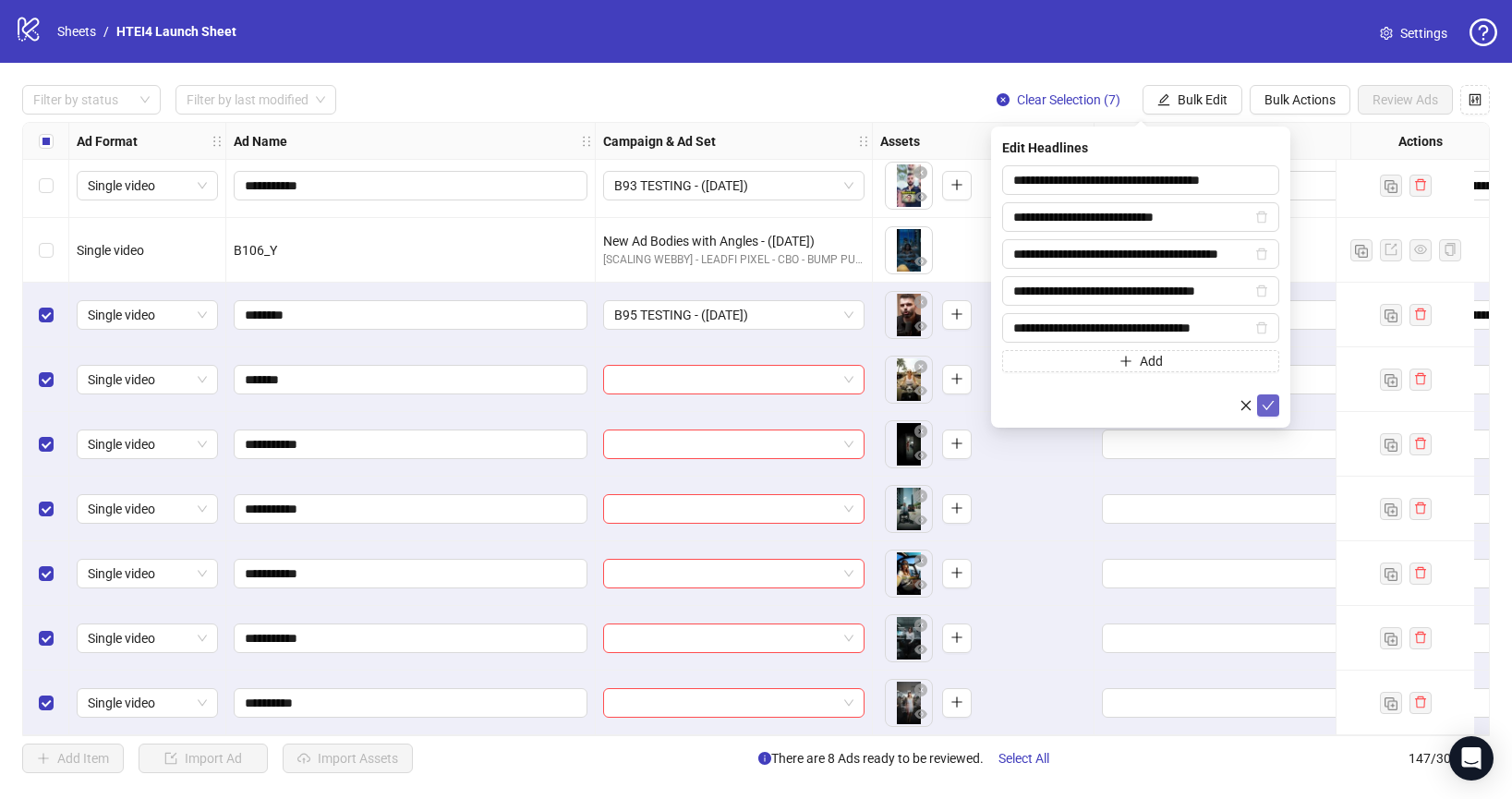
click at [1264, 405] on icon "check" at bounding box center [1269, 406] width 12 height 10
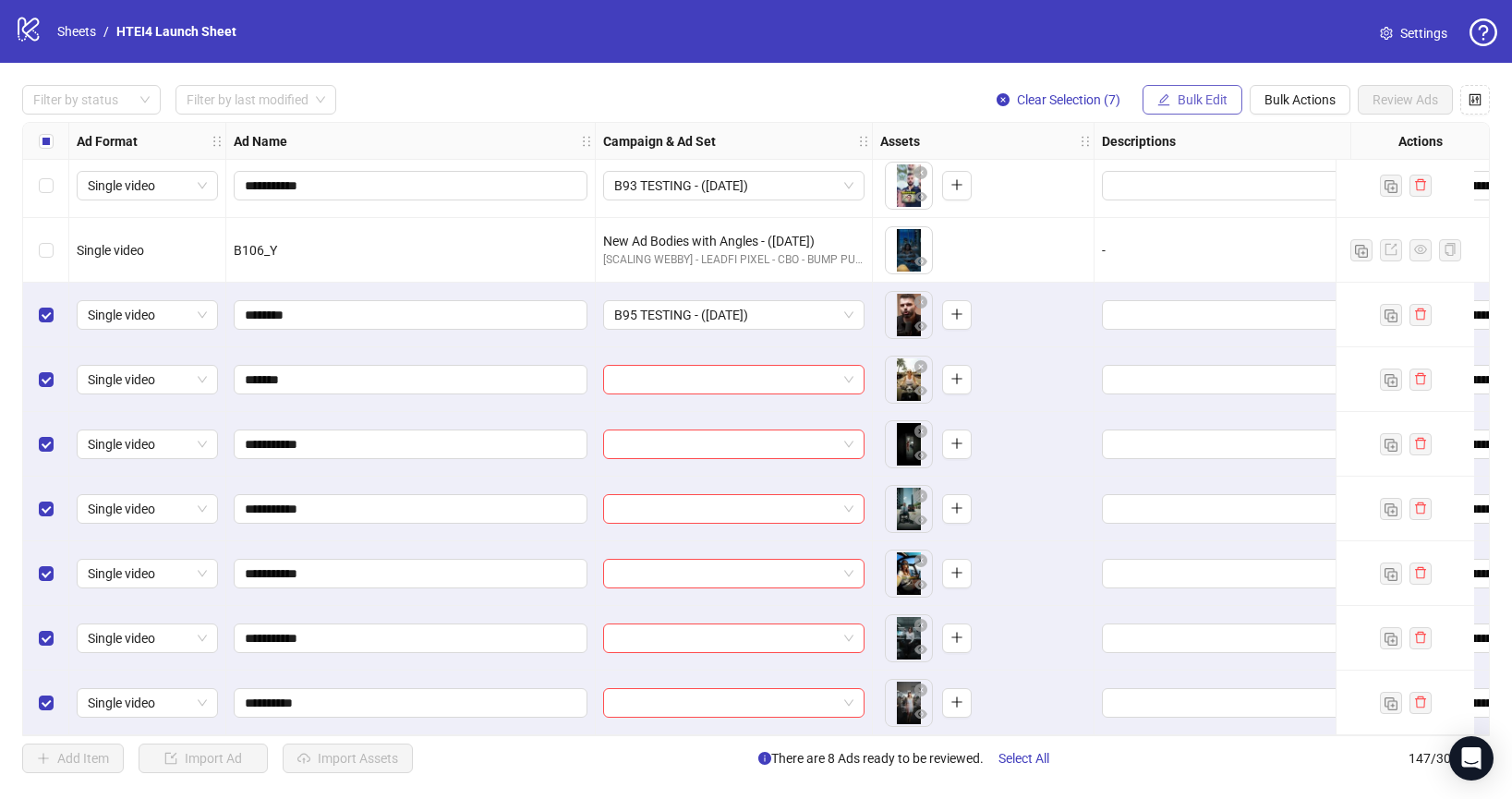
click at [1172, 99] on button "Bulk Edit" at bounding box center [1192, 100] width 100 height 30
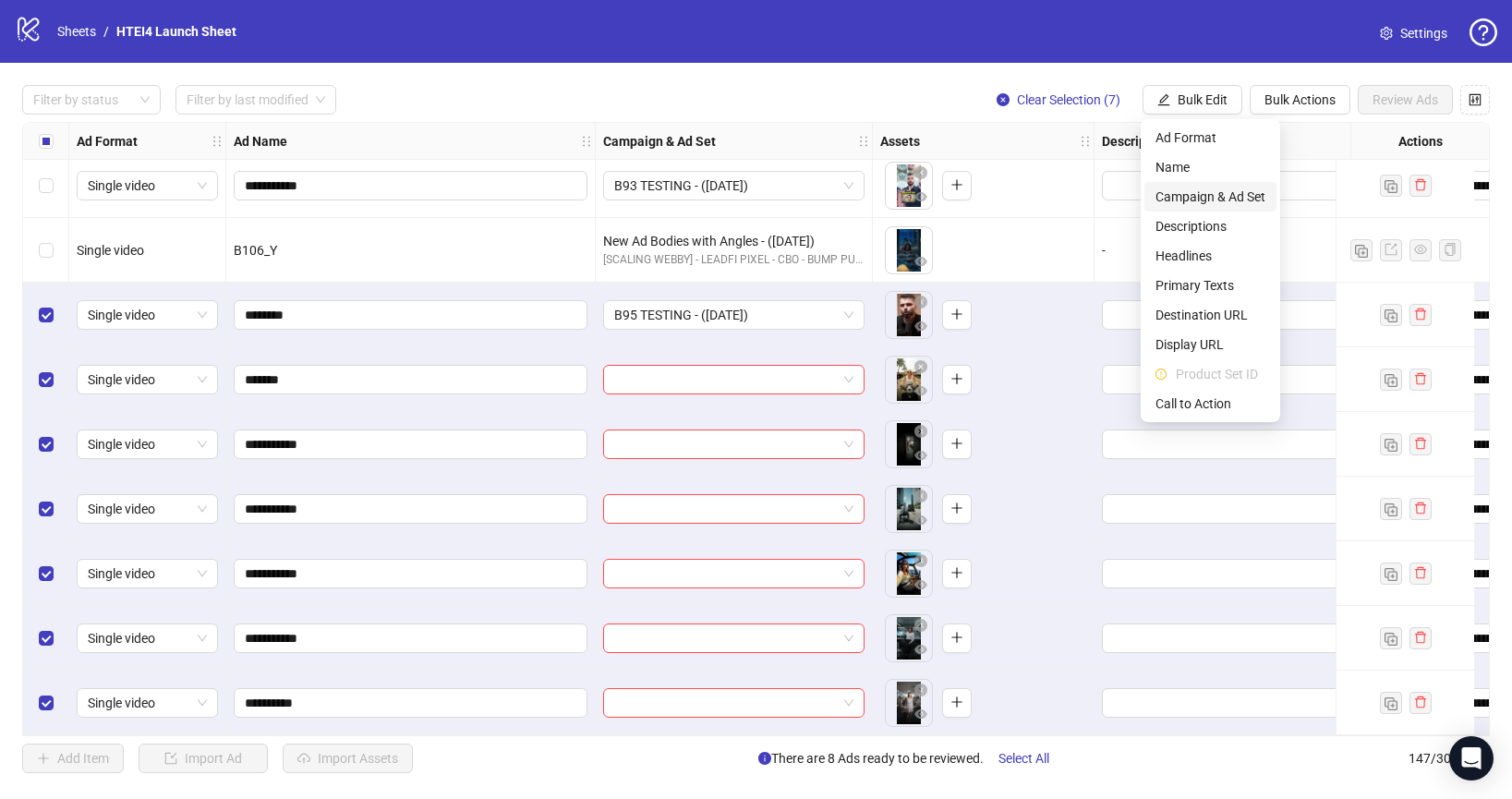
click at [1200, 183] on li "Campaign & Ad Set" at bounding box center [1211, 196] width 132 height 30
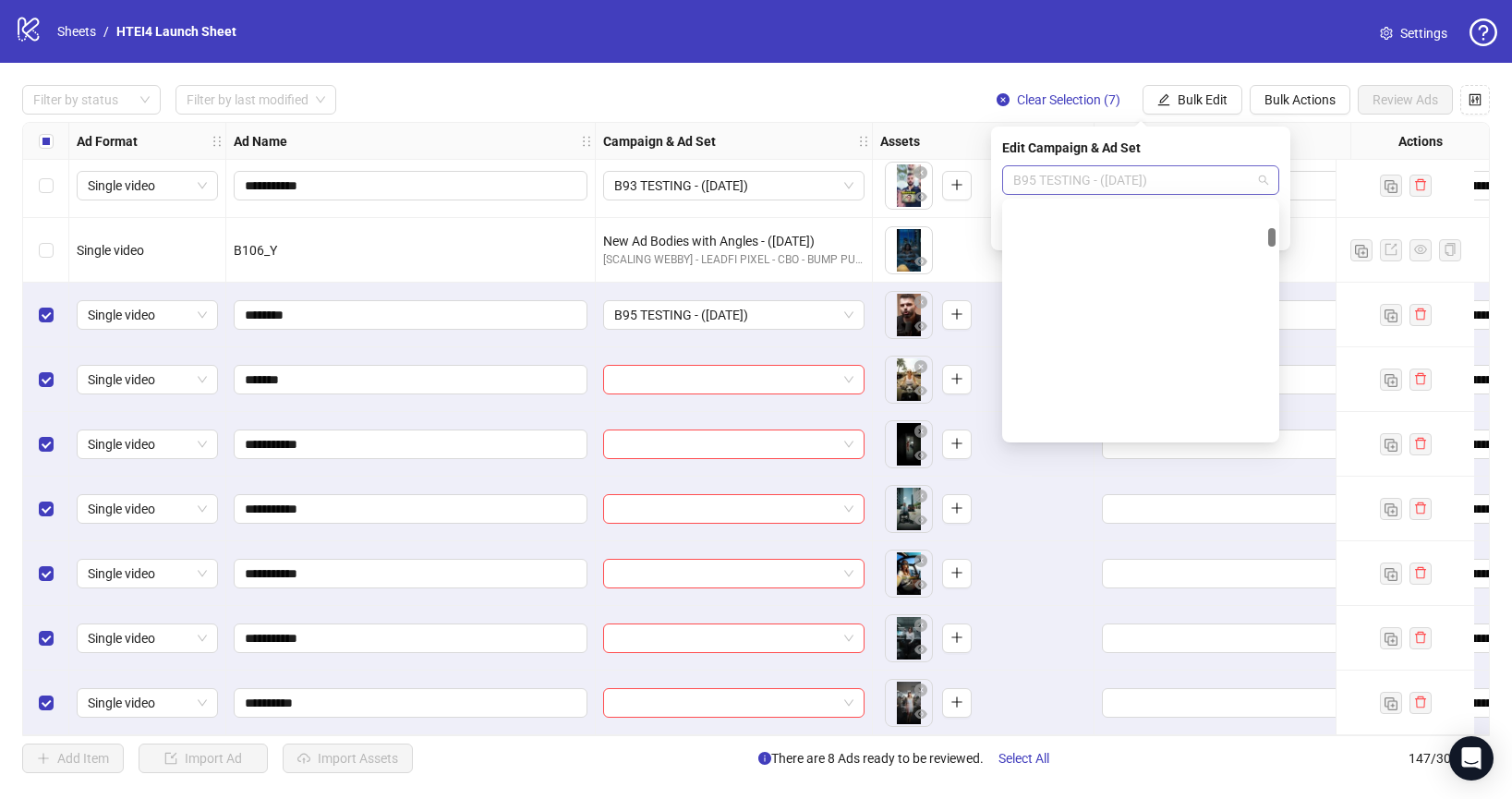
click at [1117, 181] on span "B95 TESTING - ([DATE])" at bounding box center [1141, 180] width 255 height 28
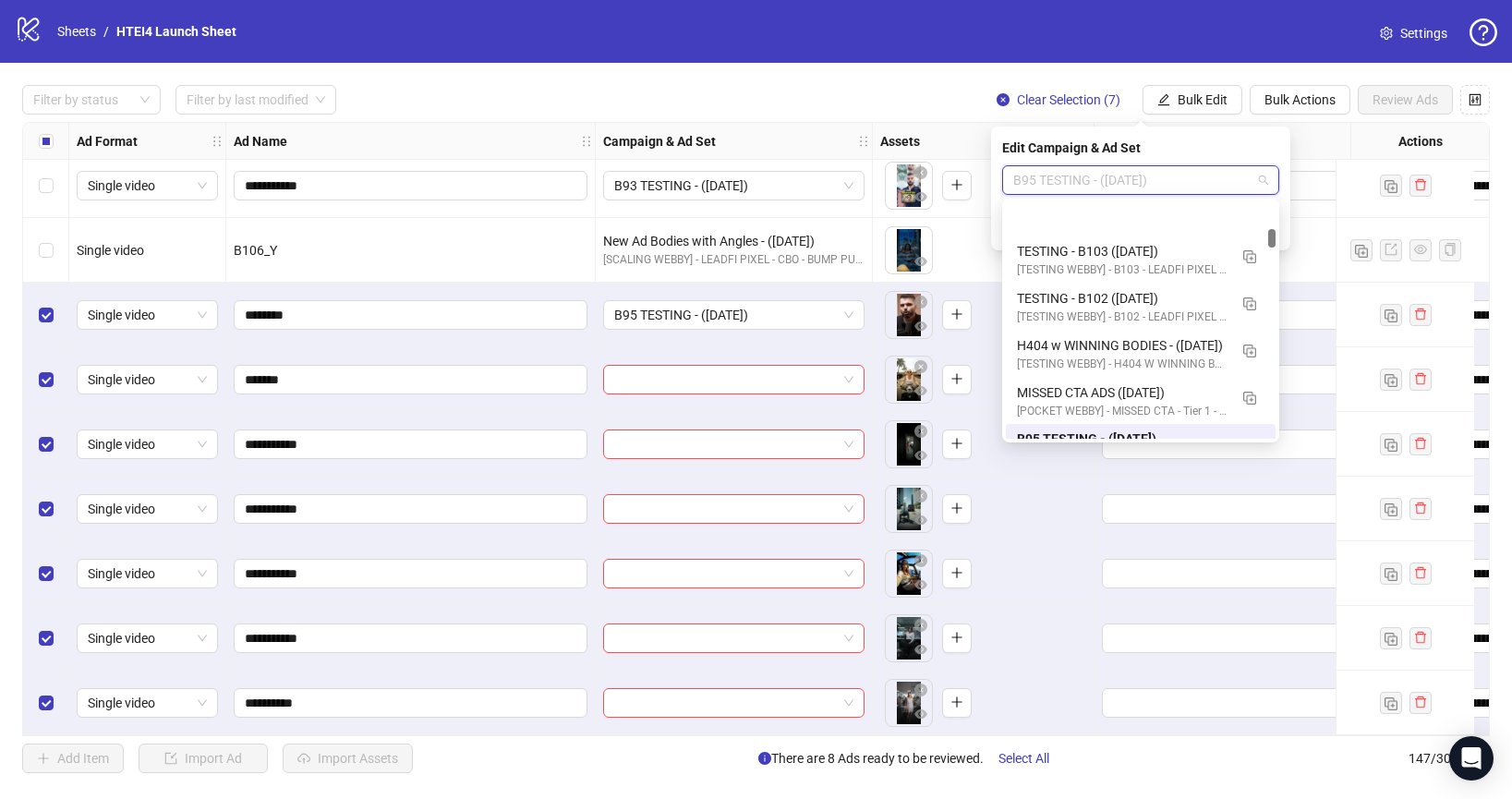
scroll to position [0, 0]
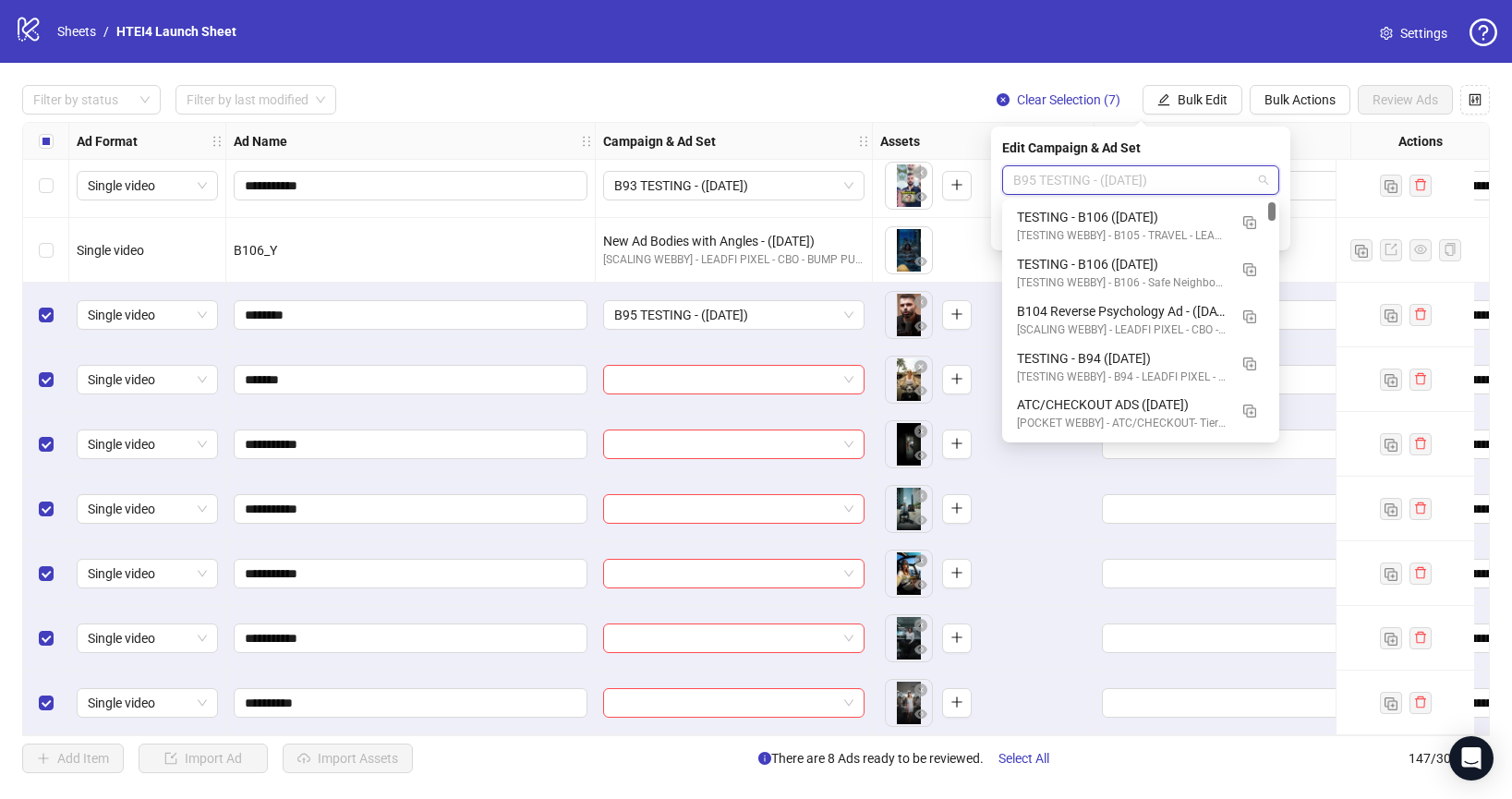
drag, startPoint x: 1269, startPoint y: 231, endPoint x: 1275, endPoint y: 189, distance: 42.4
click at [1275, 189] on body "logo/logo-mobile Sheets / HTEI4 Launch Sheet Settings Filter by status Filter b…" at bounding box center [756, 399] width 1512 height 799
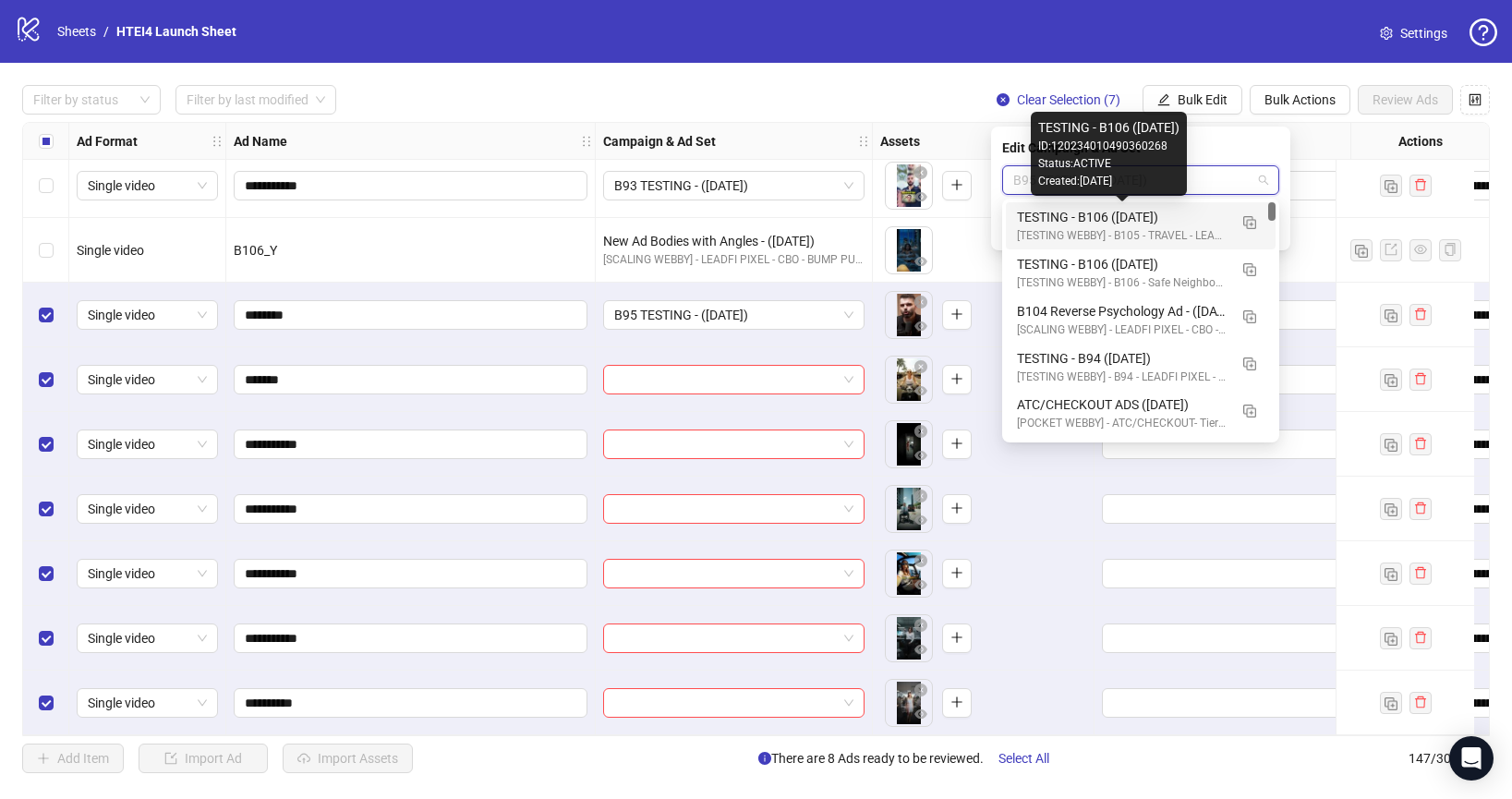
click at [1169, 218] on div "TESTING - B106 (08.26.2025)" at bounding box center [1123, 216] width 211 height 20
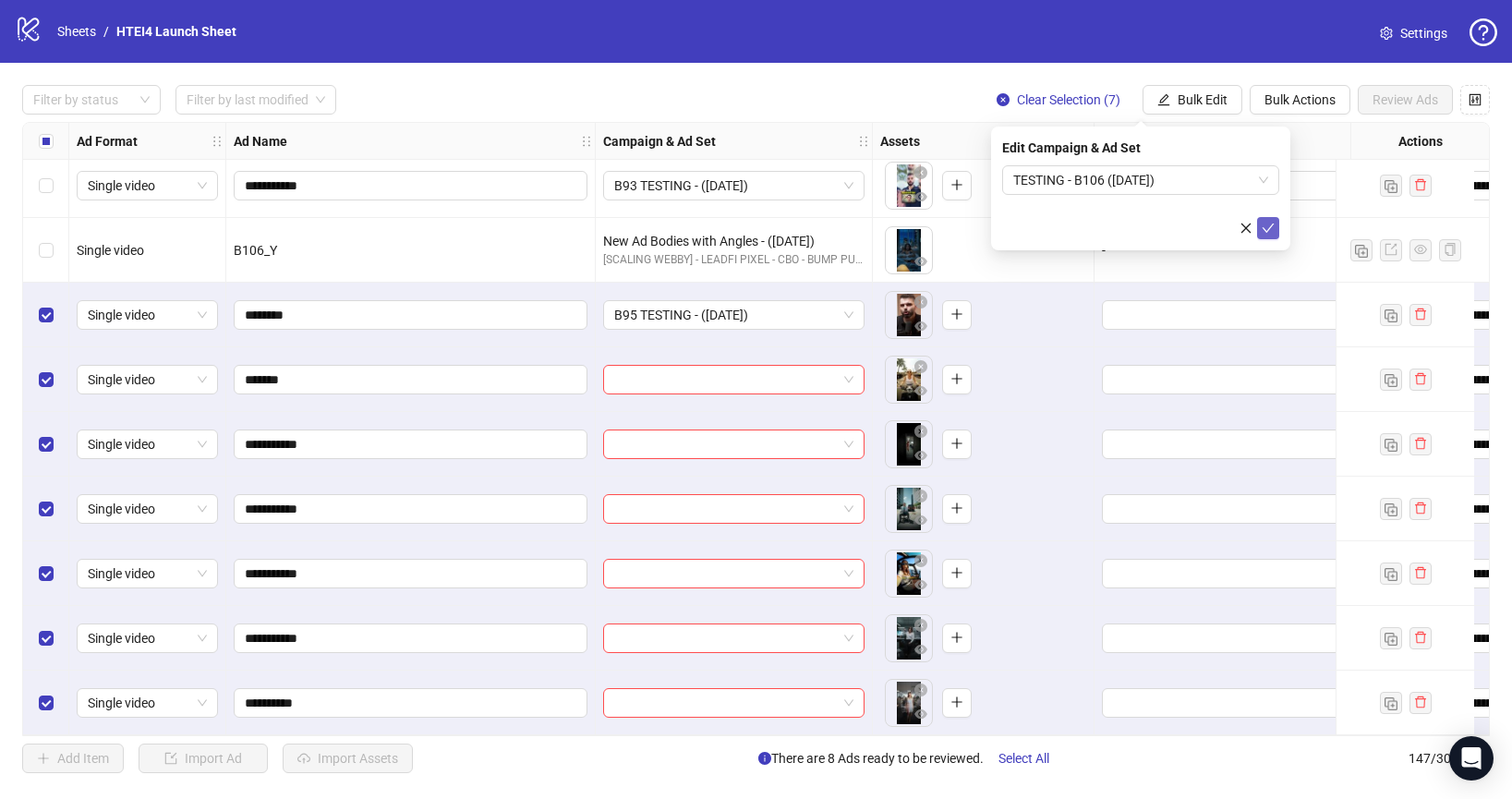
click at [1269, 227] on icon "check" at bounding box center [1268, 227] width 13 height 13
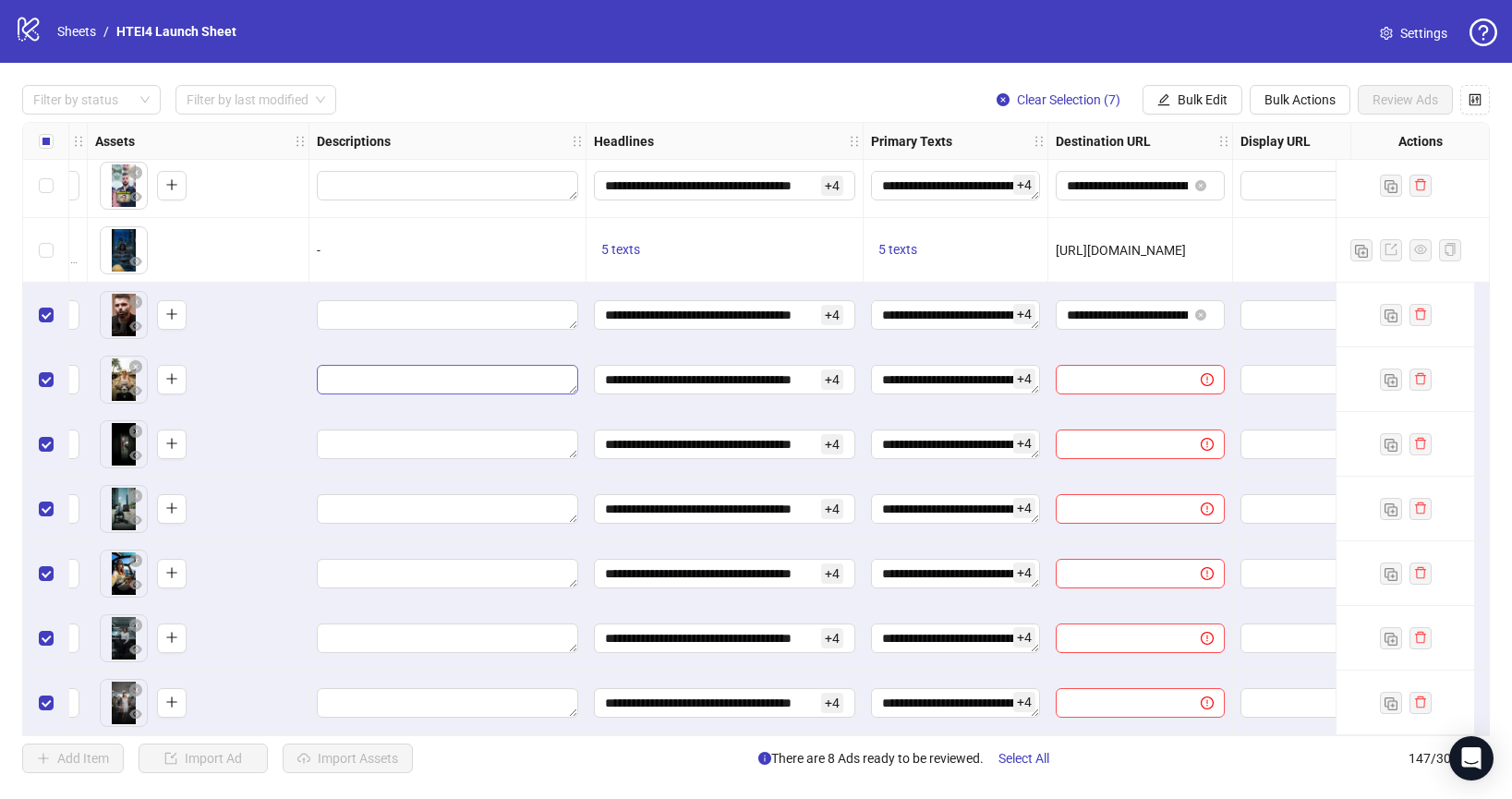
scroll to position [8937, 991]
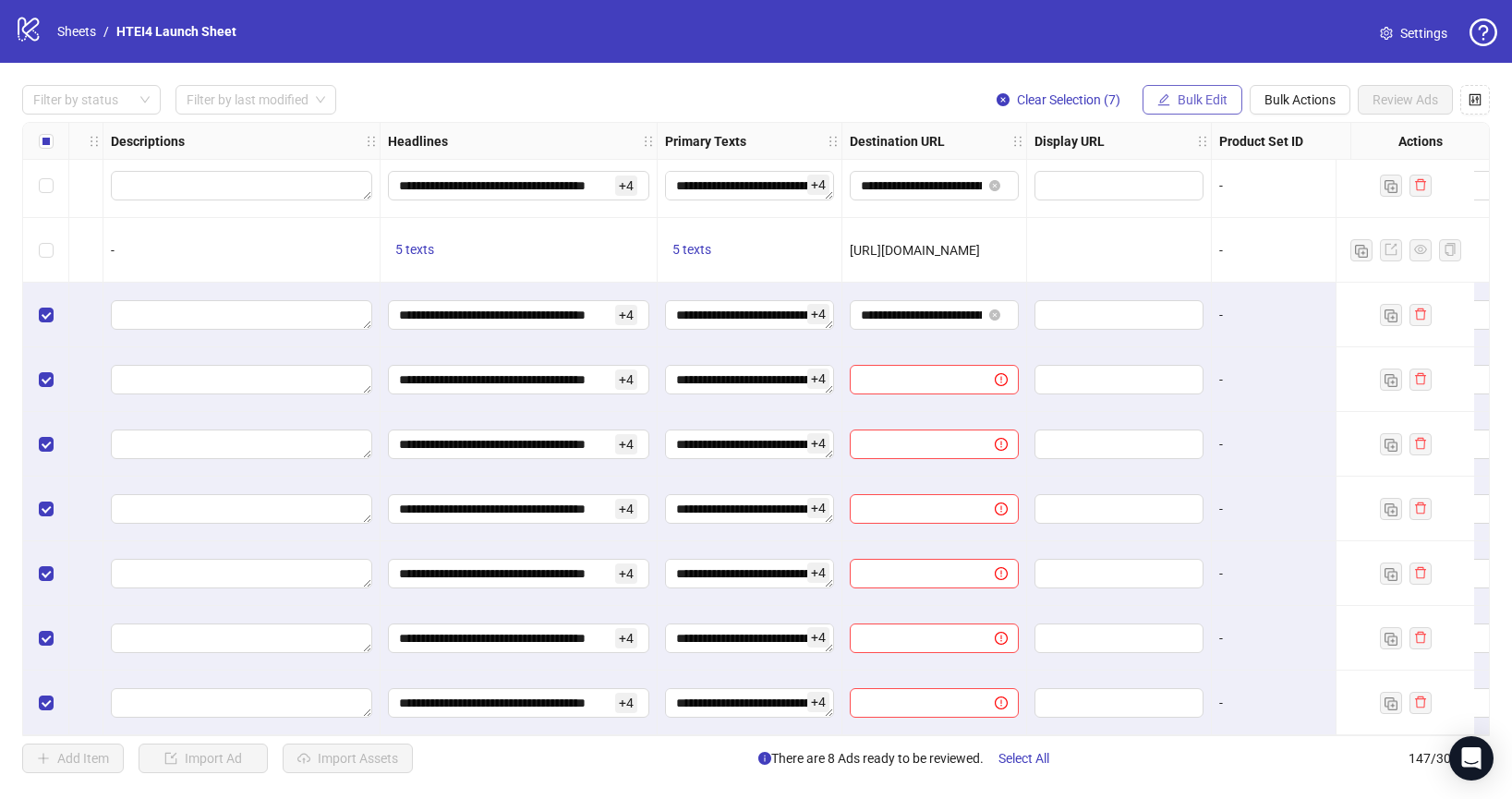
click at [1199, 90] on button "Bulk Edit" at bounding box center [1192, 100] width 100 height 30
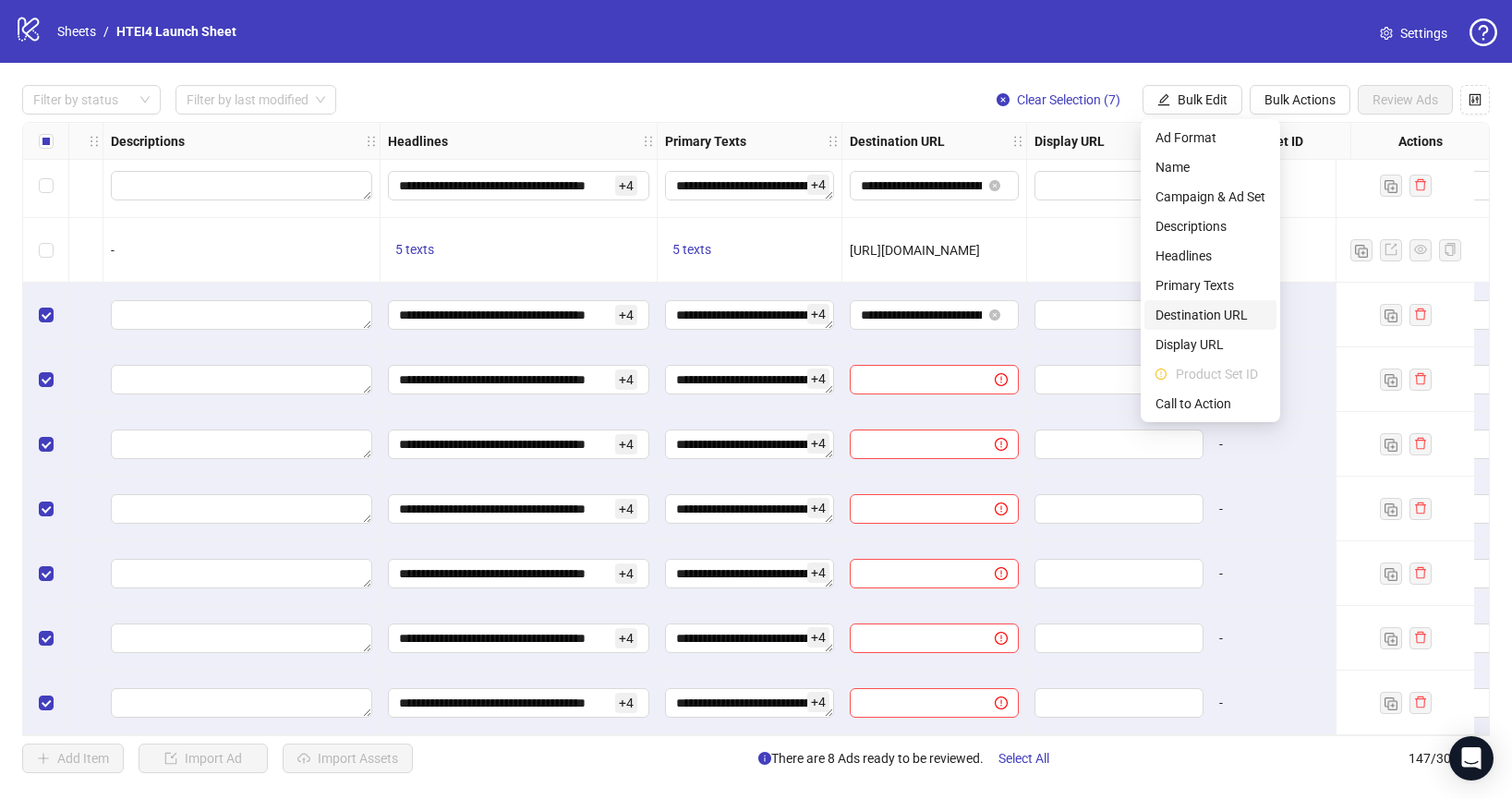
click at [1213, 309] on span "Destination URL" at bounding box center [1211, 315] width 110 height 20
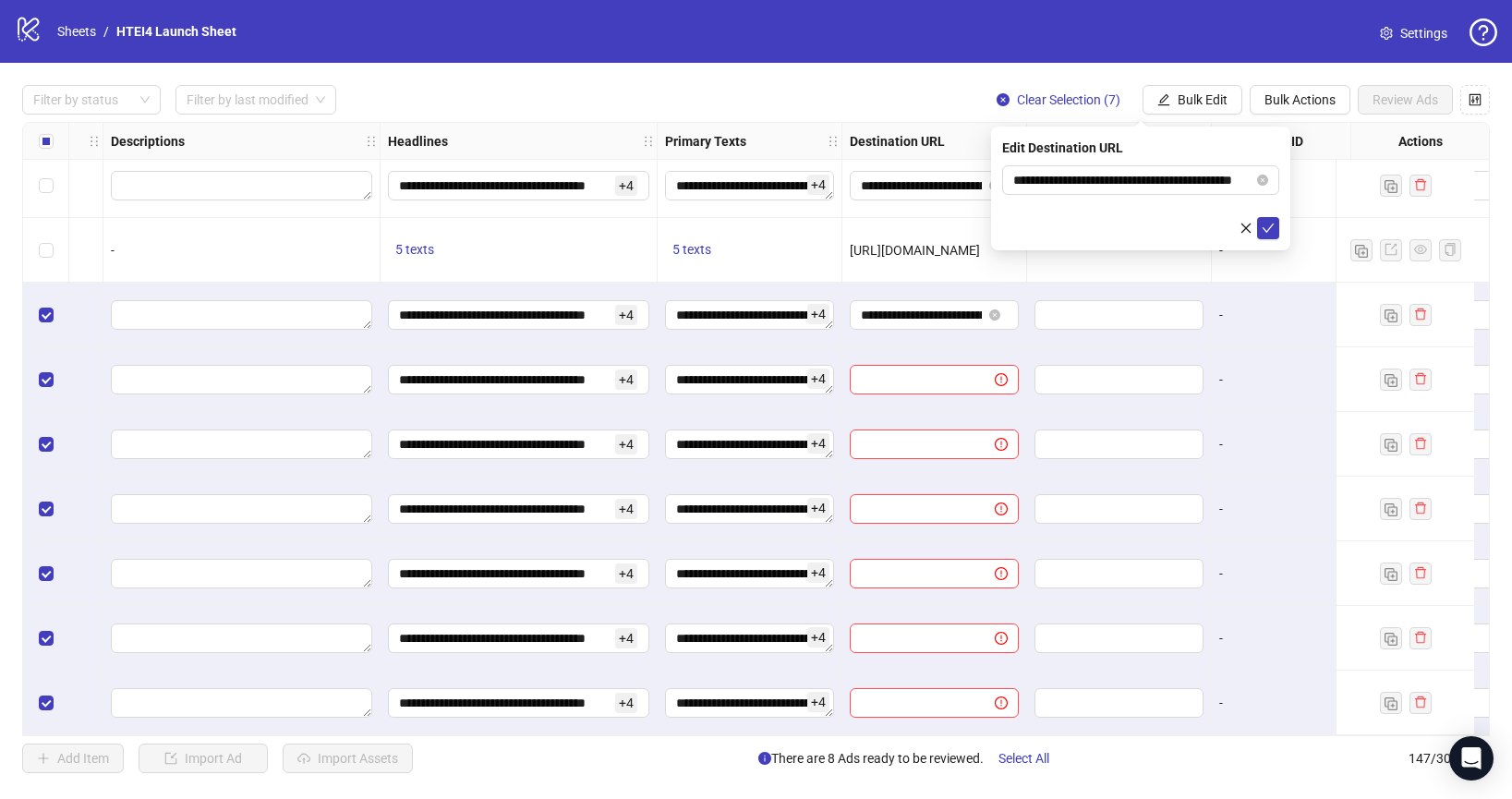
click at [1279, 238] on div "**********" at bounding box center [1141, 188] width 300 height 124
click at [1274, 228] on button "submit" at bounding box center [1268, 228] width 22 height 22
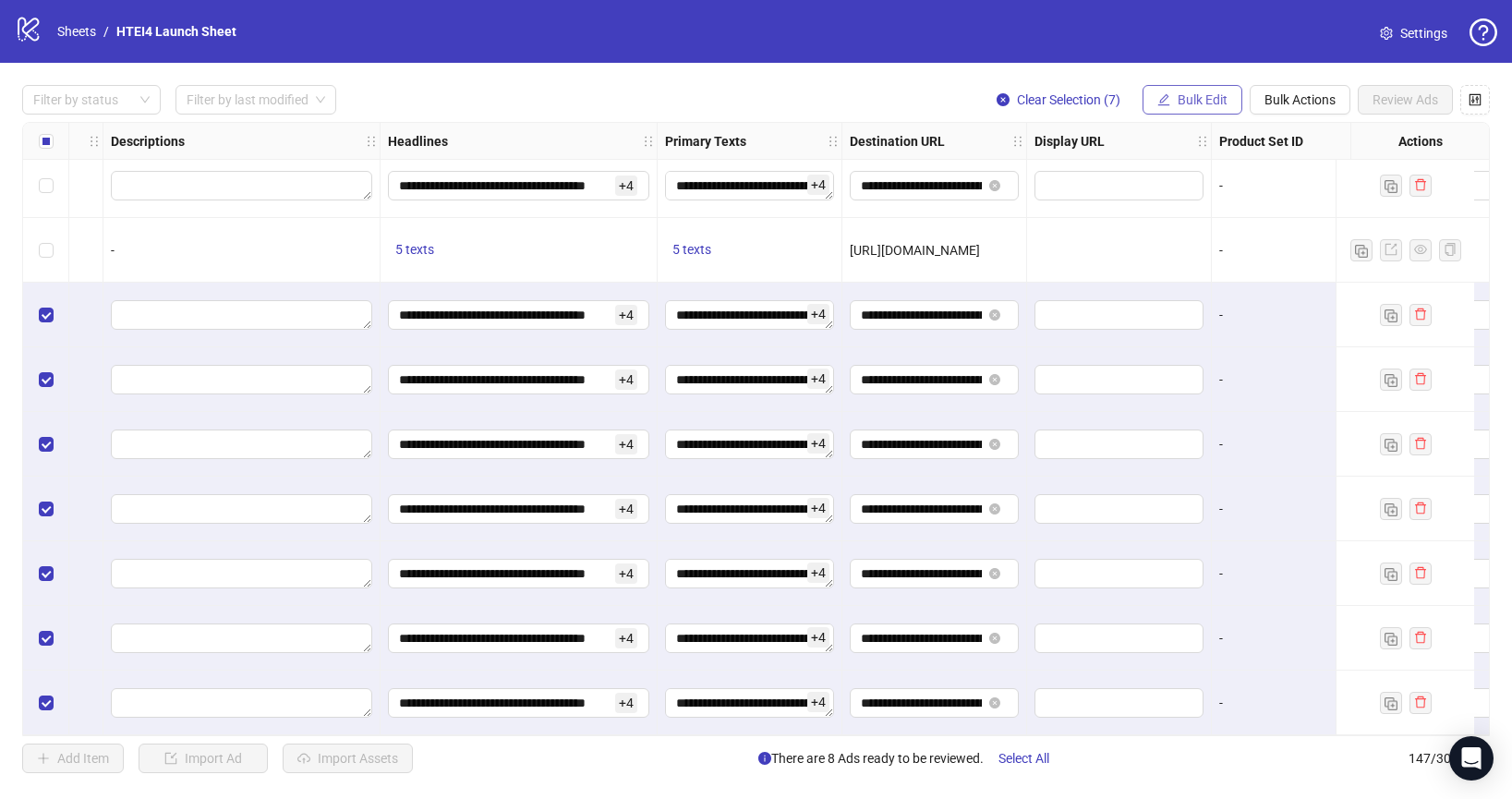
click at [1213, 111] on button "Bulk Edit" at bounding box center [1192, 100] width 100 height 30
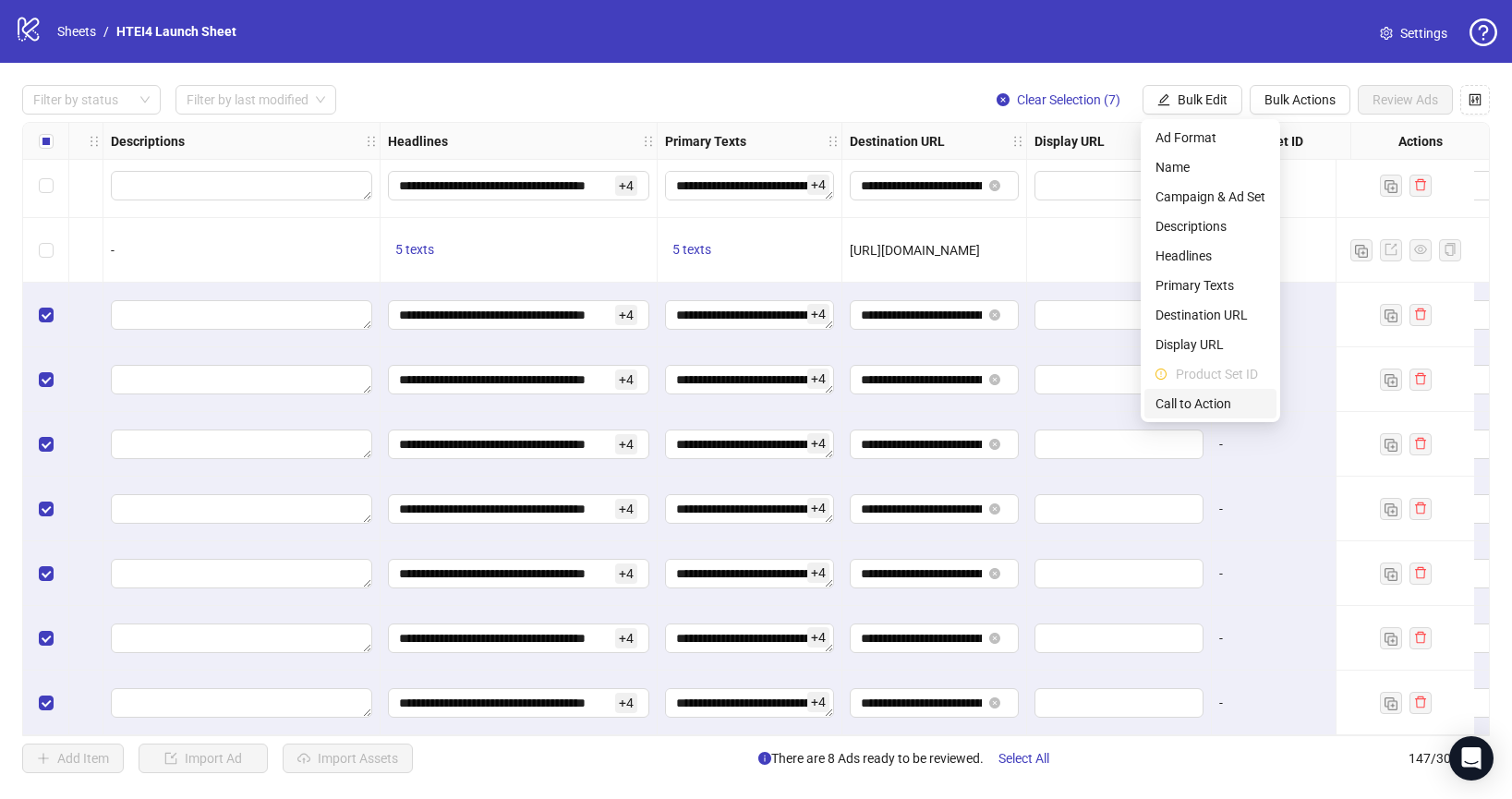
click at [1221, 389] on li "Call to Action" at bounding box center [1211, 404] width 132 height 30
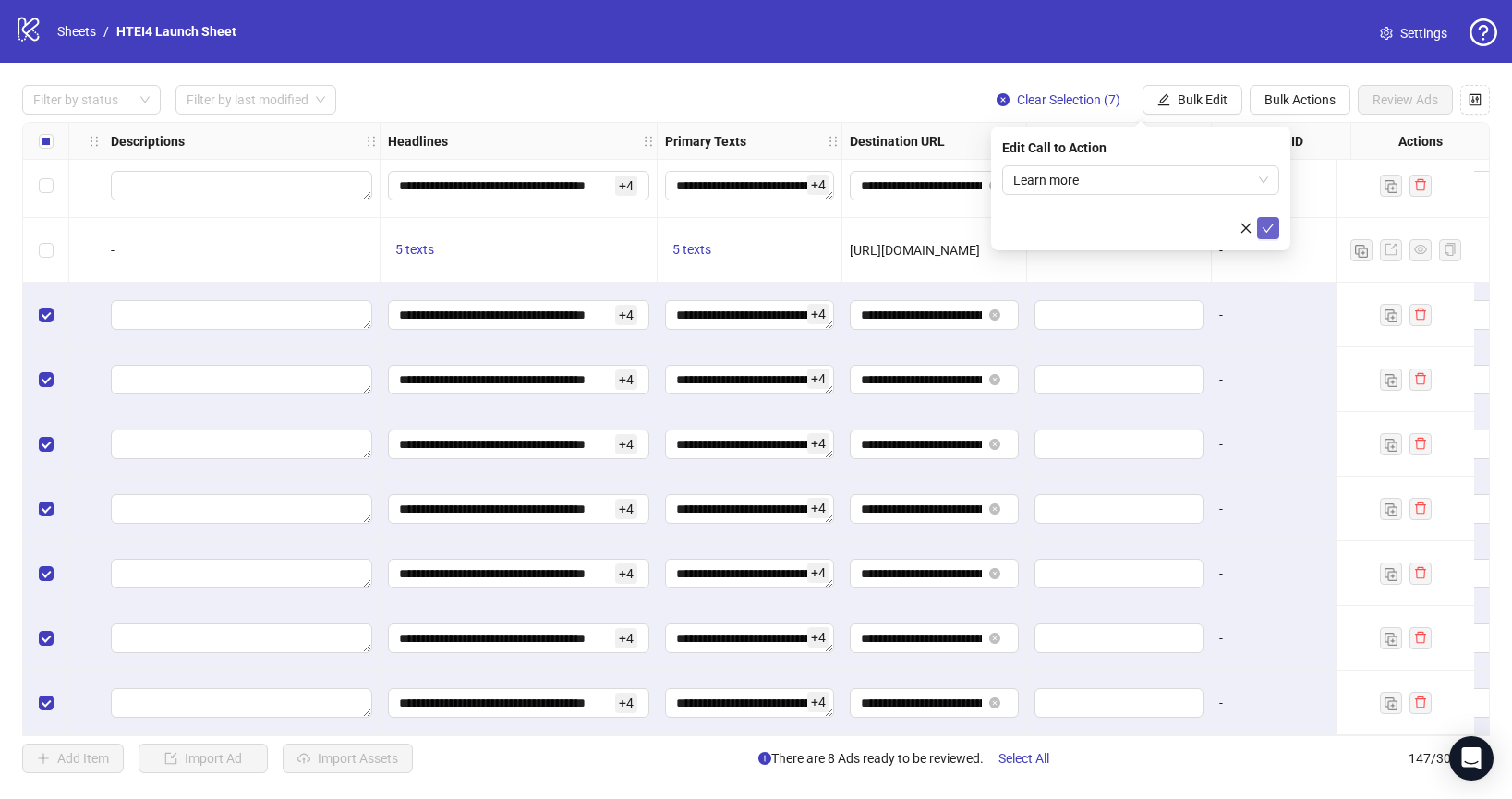
click at [1271, 221] on icon "check" at bounding box center [1268, 227] width 13 height 13
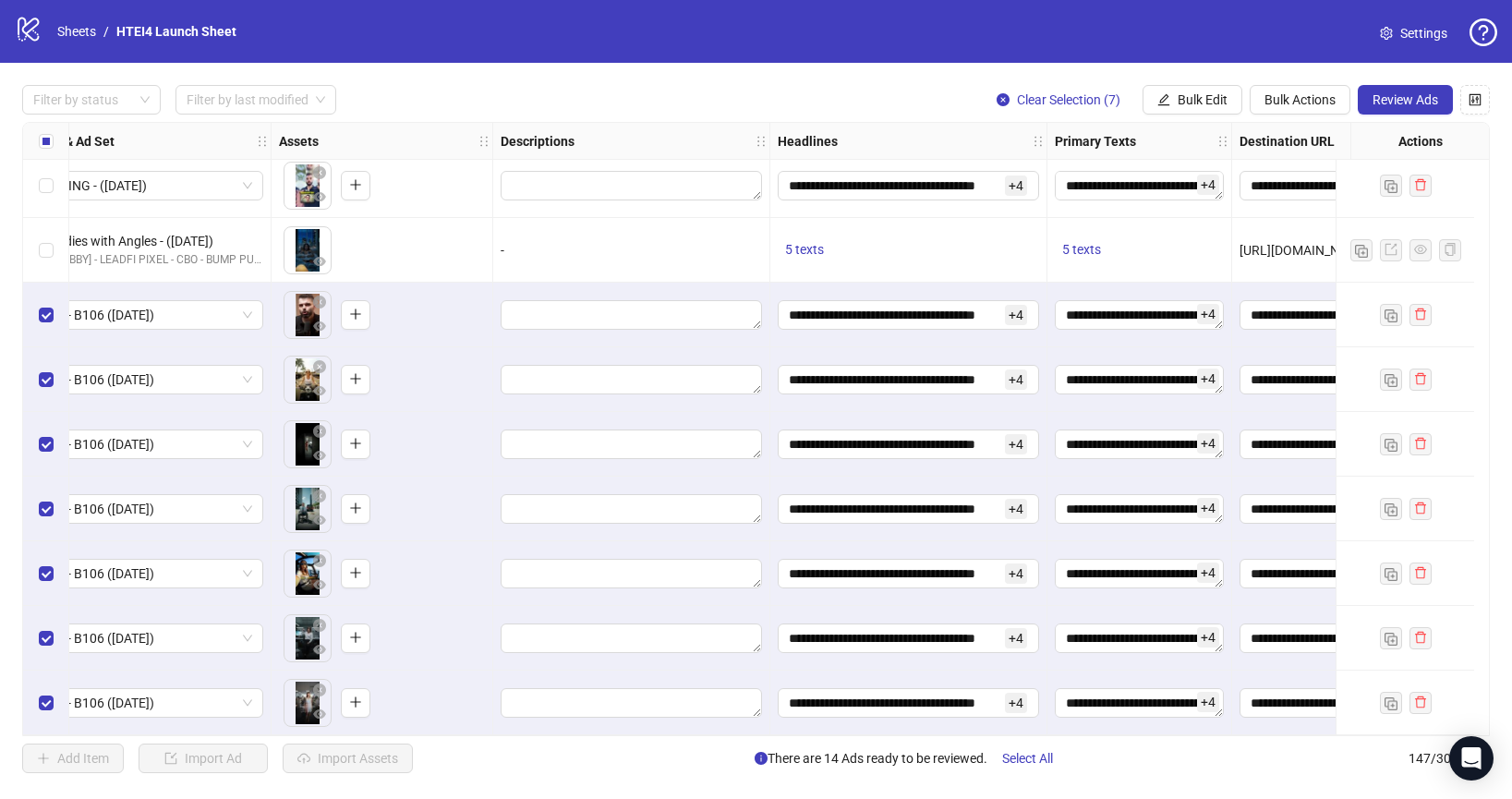
scroll to position [8937, 0]
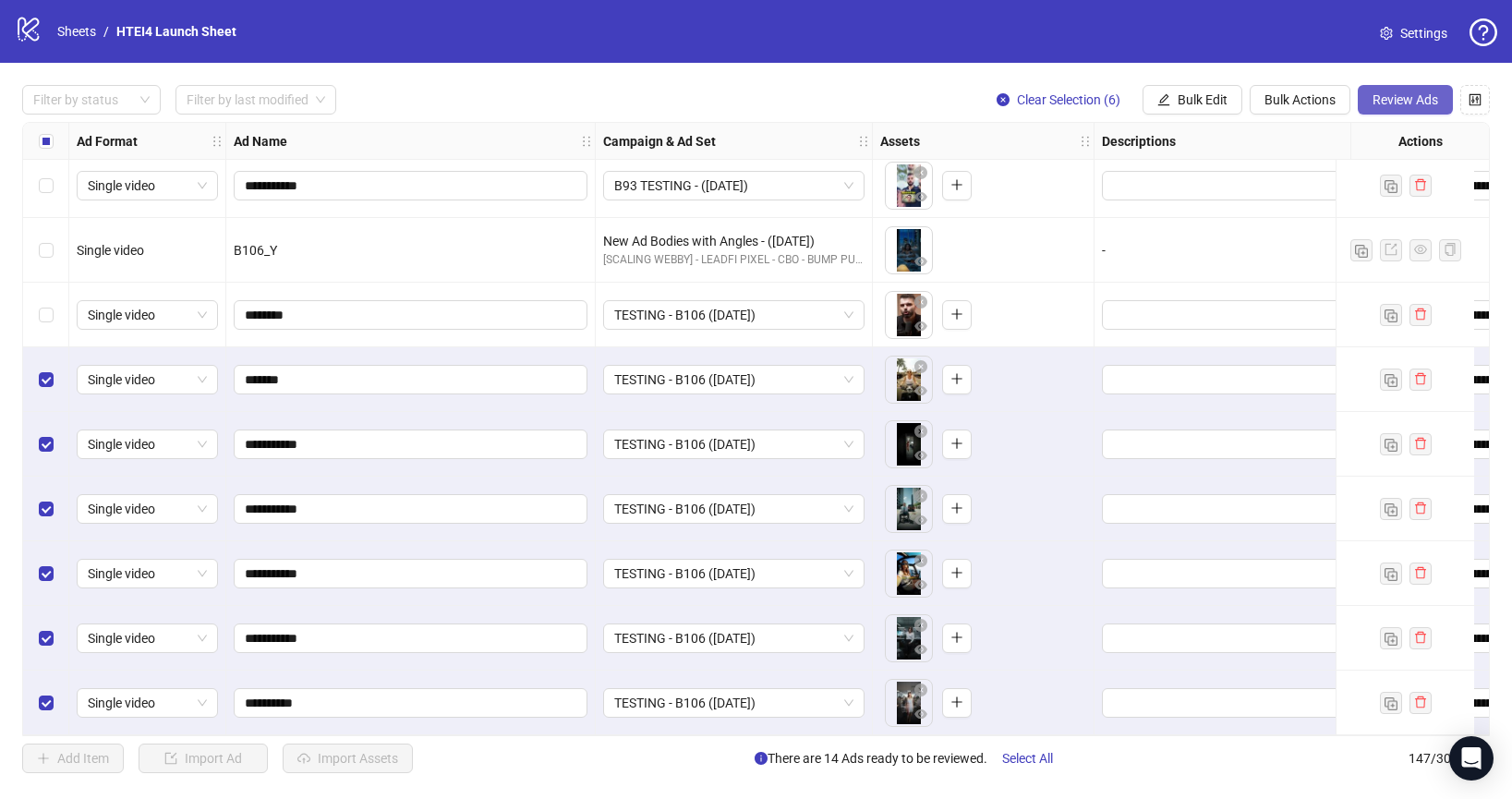
click at [1368, 97] on button "Review Ads" at bounding box center [1405, 100] width 95 height 30
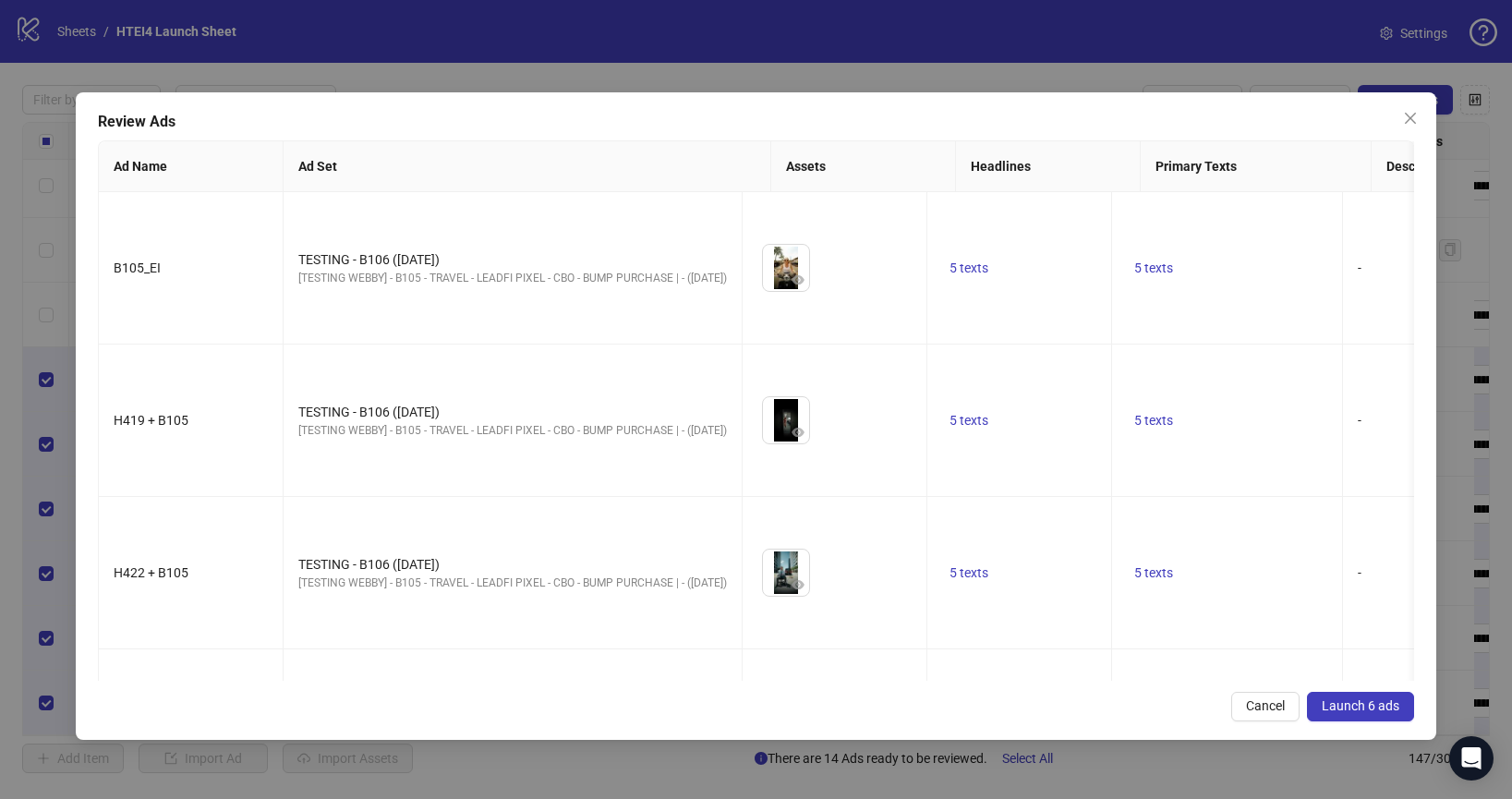
click at [1360, 699] on span "Launch 6 ads" at bounding box center [1360, 705] width 77 height 14
